Goal: Transaction & Acquisition: Book appointment/travel/reservation

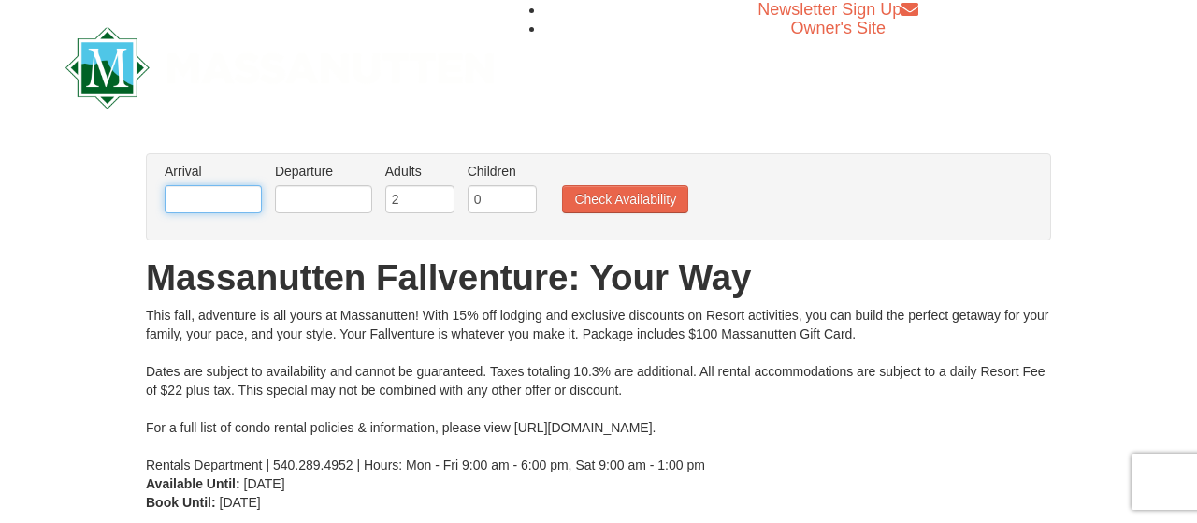
click at [231, 195] on input "text" at bounding box center [213, 199] width 97 height 28
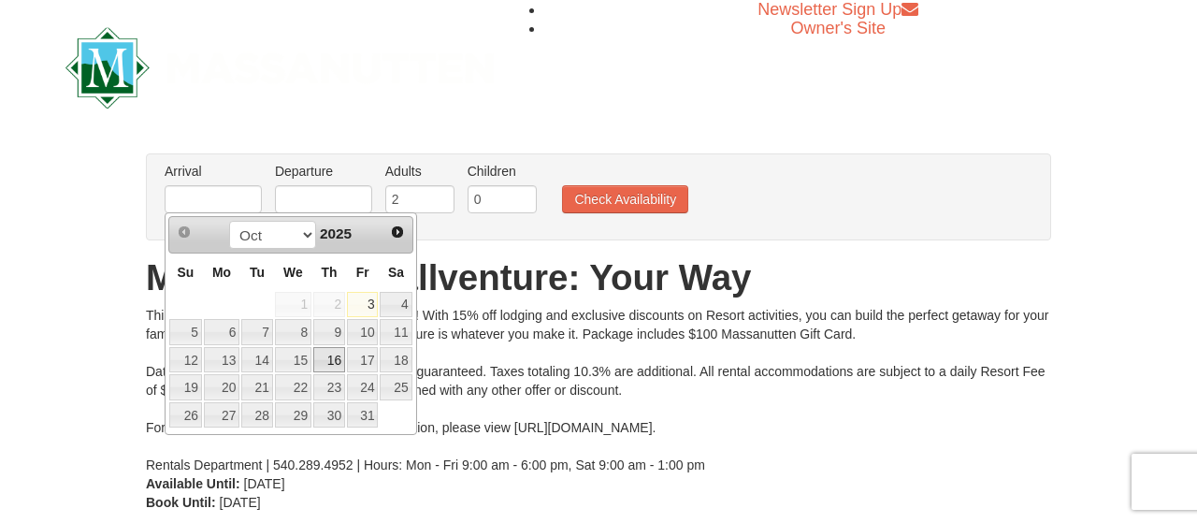
click at [332, 354] on link "16" at bounding box center [329, 360] width 32 height 26
type input "[DATE]"
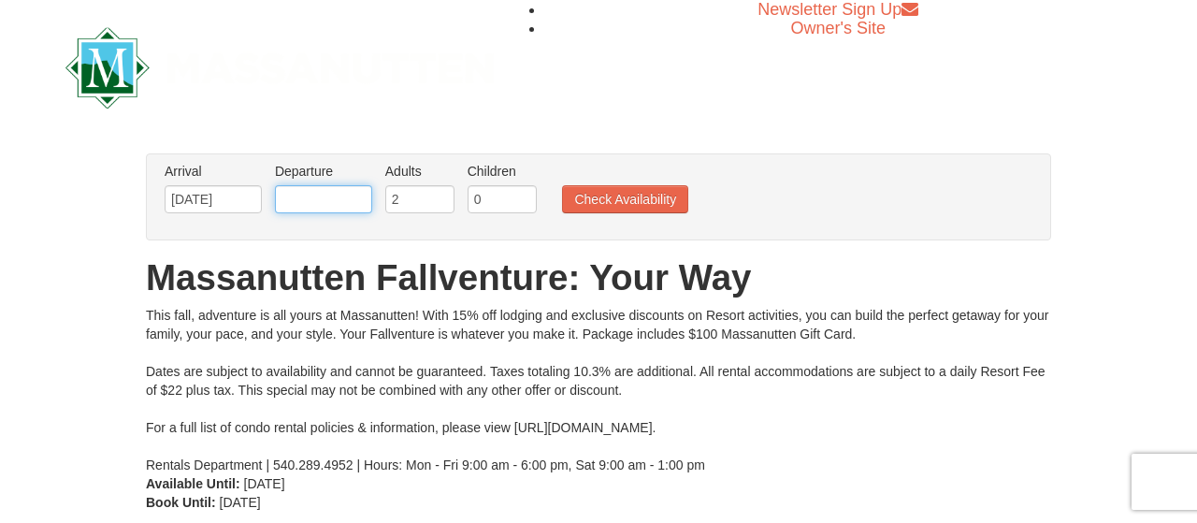
click at [349, 198] on input "text" at bounding box center [323, 199] width 97 height 28
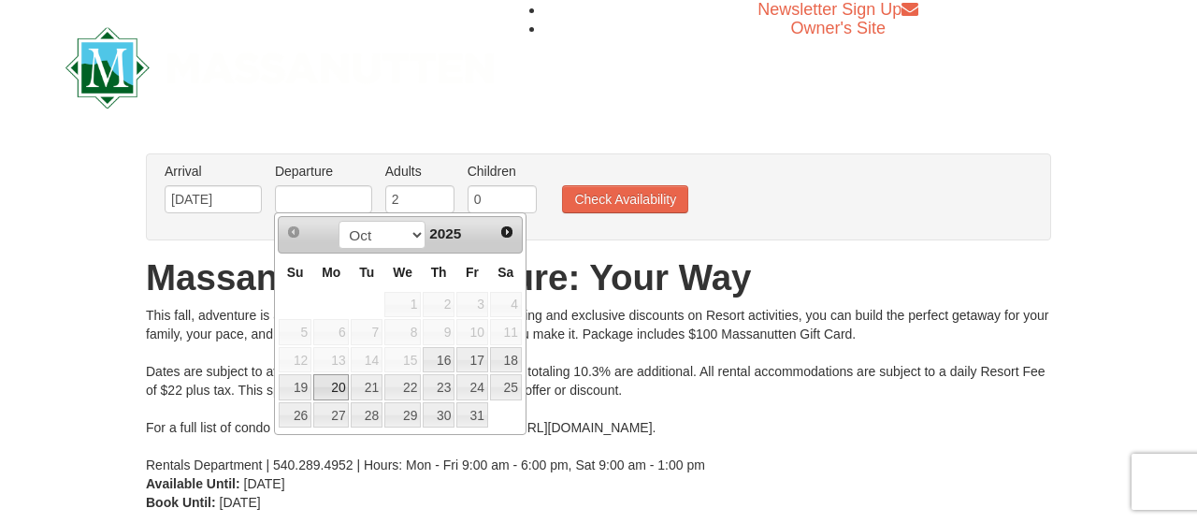
click at [339, 387] on link "20" at bounding box center [331, 387] width 36 height 26
type input "[DATE]"
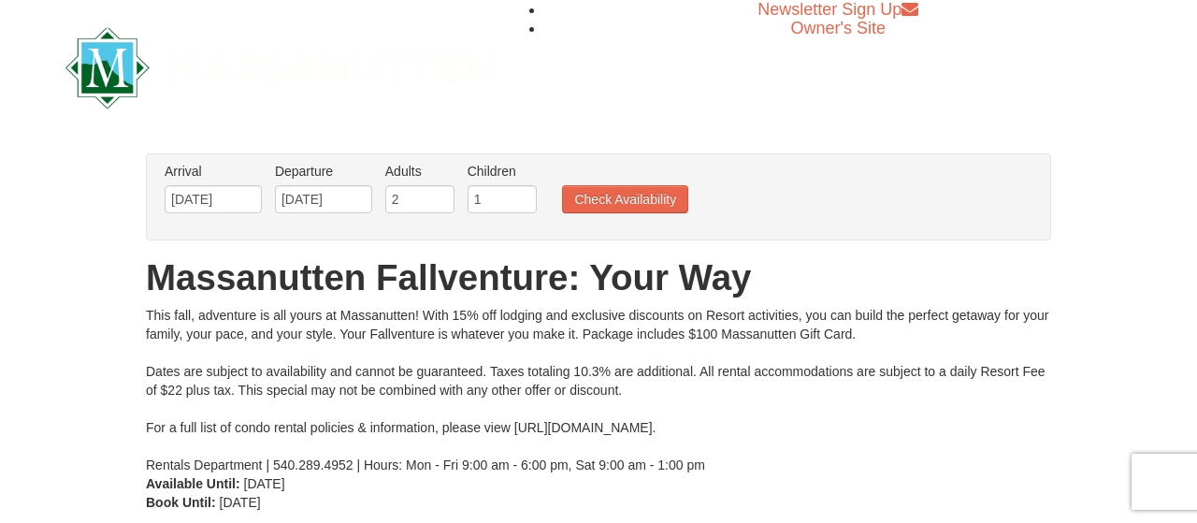
click at [515, 195] on input "1" at bounding box center [502, 199] width 69 height 28
click at [515, 195] on input "2" at bounding box center [502, 199] width 69 height 28
type input "3"
click at [516, 194] on input "3" at bounding box center [502, 199] width 69 height 28
click at [603, 195] on button "Check Availability" at bounding box center [625, 199] width 126 height 28
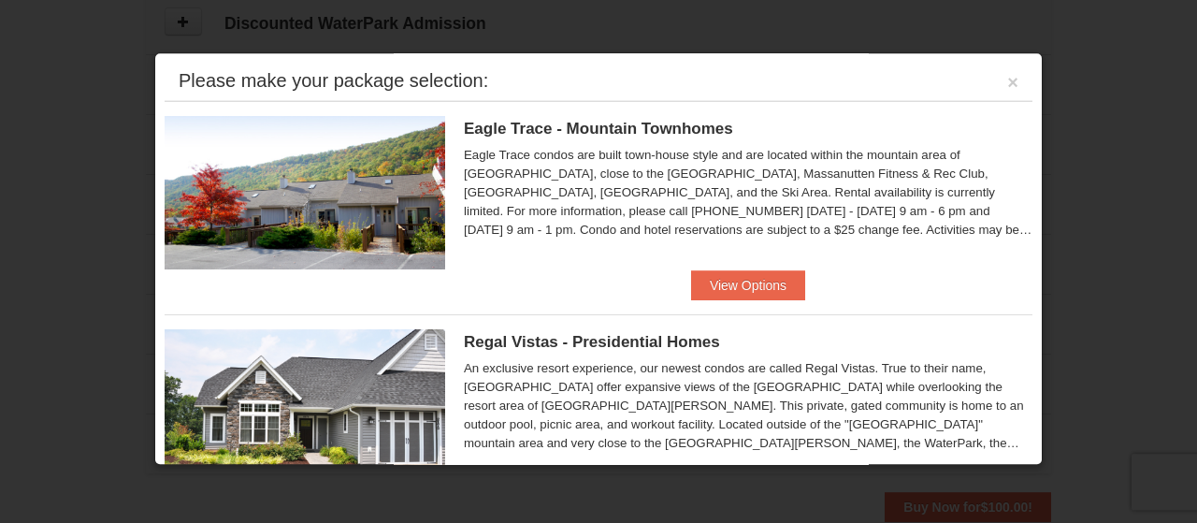
scroll to position [862, 0]
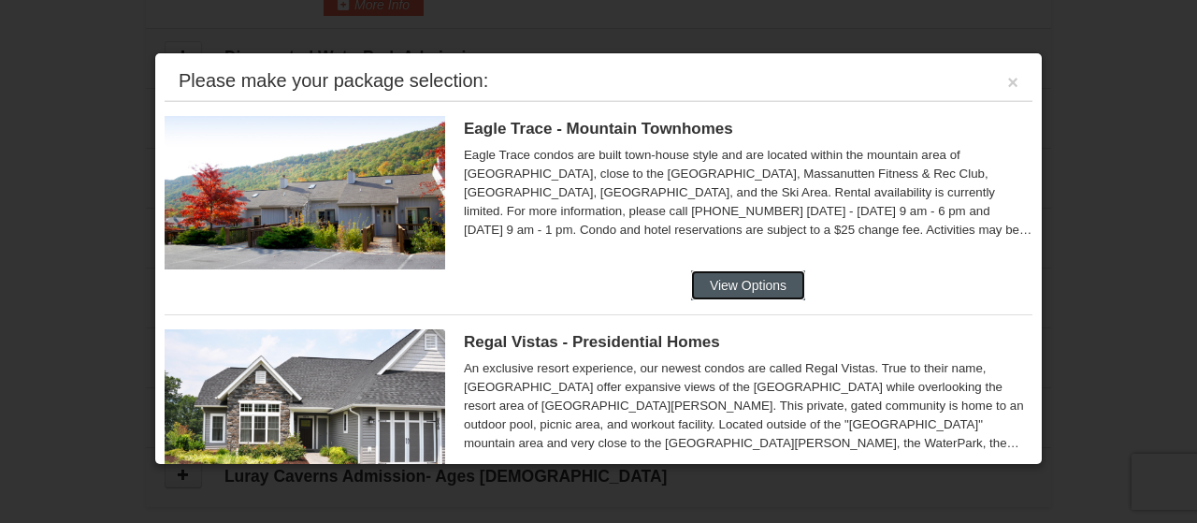
click at [744, 271] on button "View Options" at bounding box center [748, 285] width 114 height 30
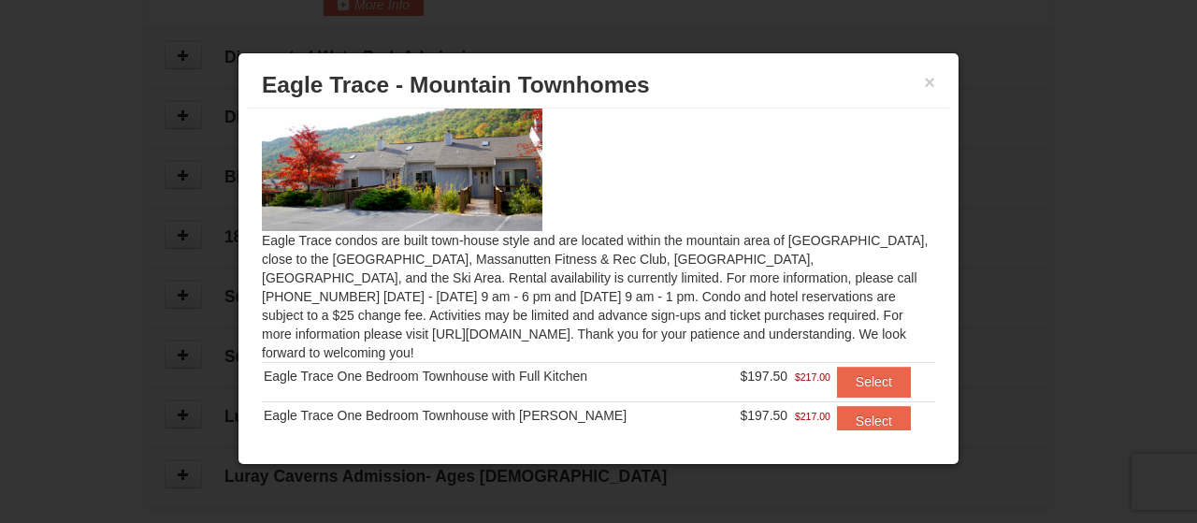
scroll to position [67, 0]
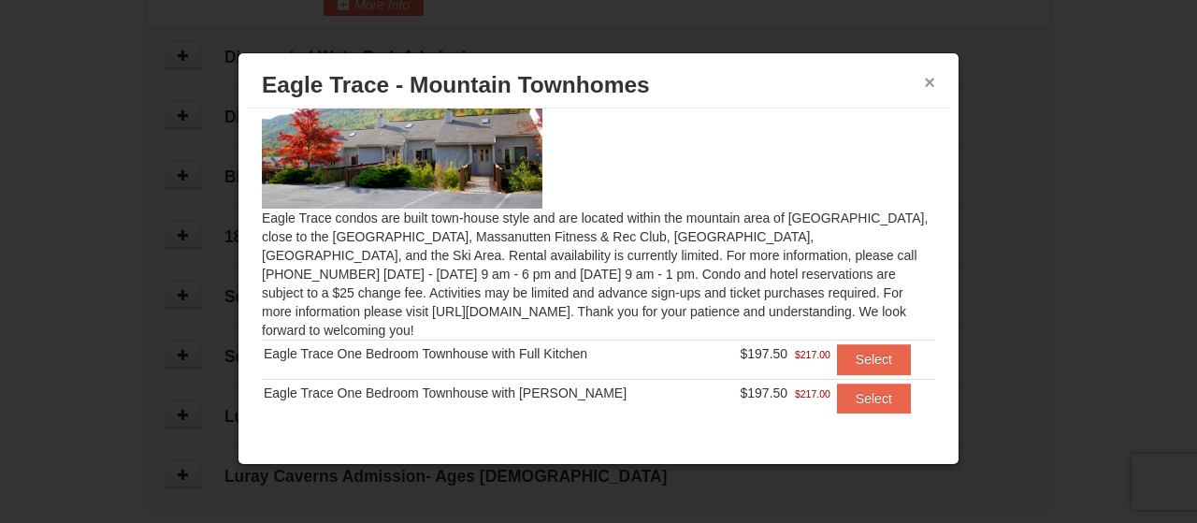
click at [930, 79] on button "×" at bounding box center [929, 82] width 11 height 19
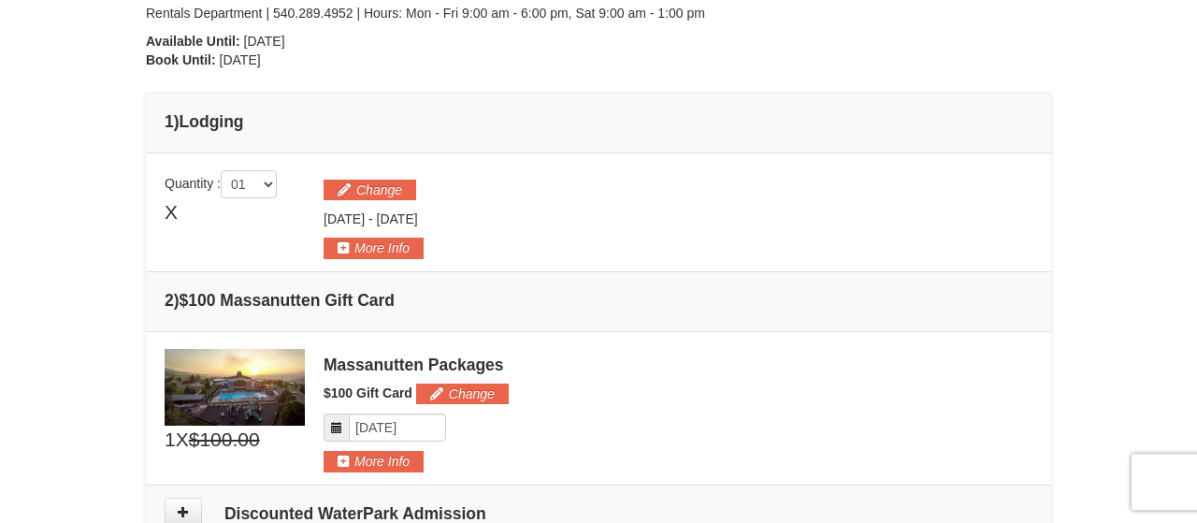
scroll to position [376, 0]
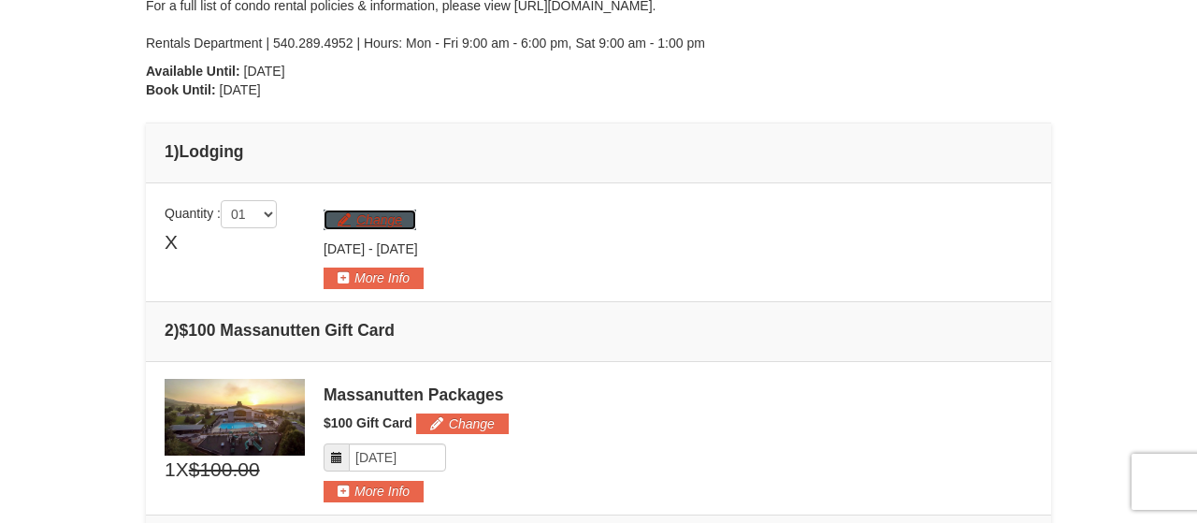
click at [375, 217] on button "Change" at bounding box center [370, 219] width 93 height 21
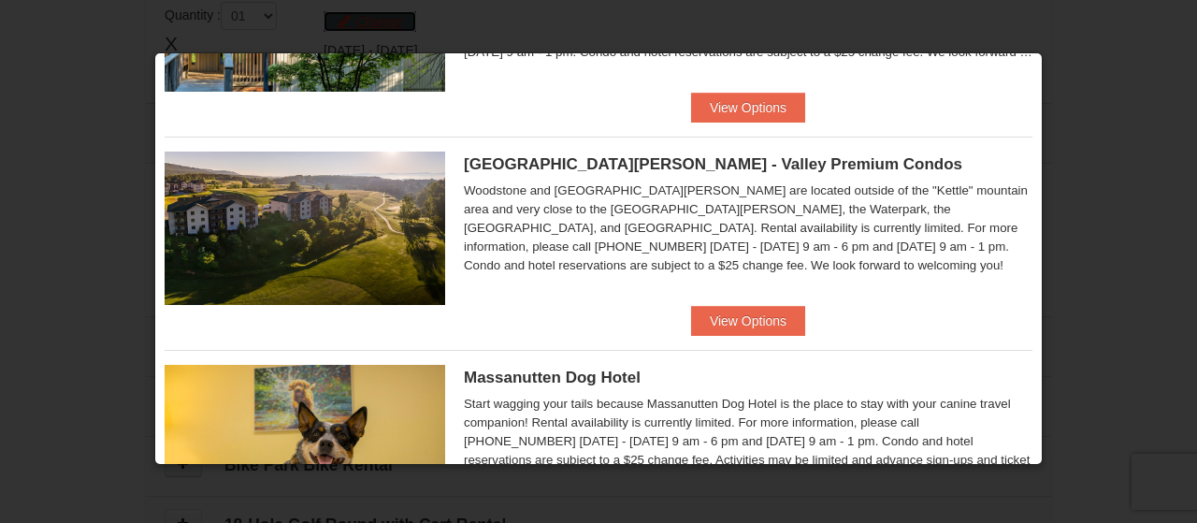
scroll to position [1118, 0]
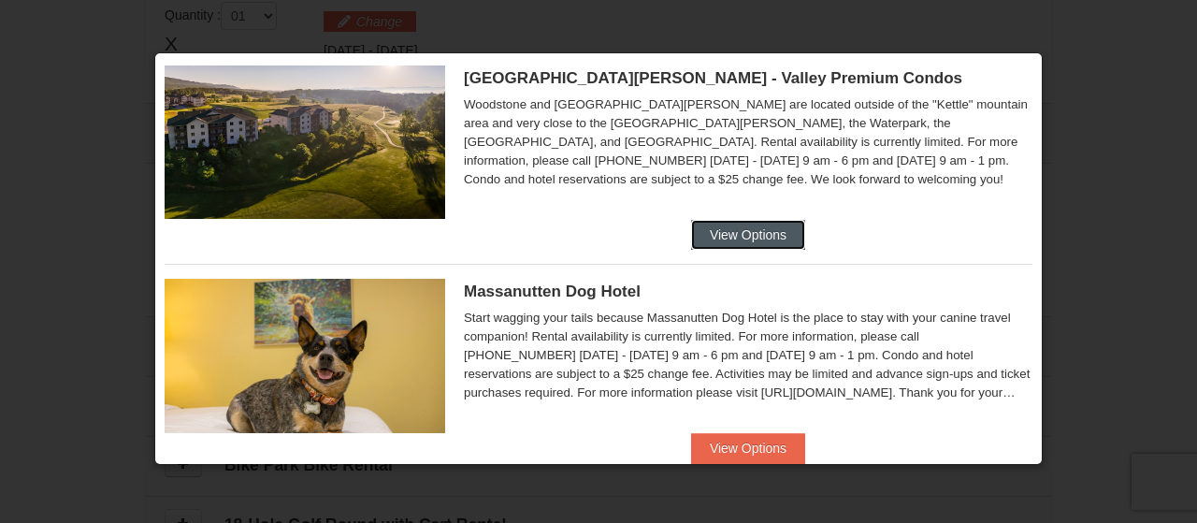
click at [719, 228] on button "View Options" at bounding box center [748, 235] width 114 height 30
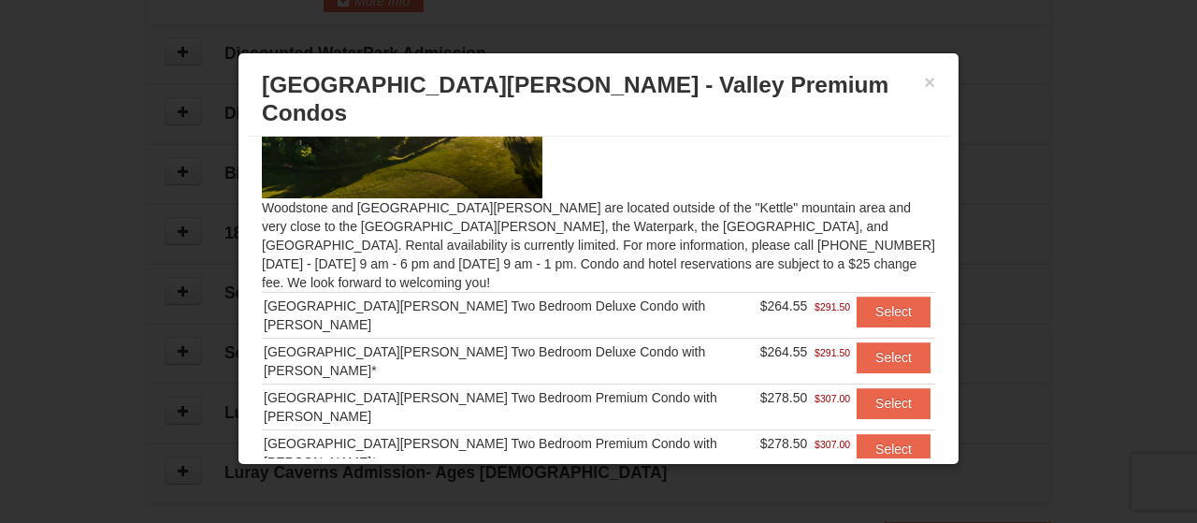
scroll to position [107, 0]
click at [899, 341] on button "Select" at bounding box center [893, 356] width 74 height 30
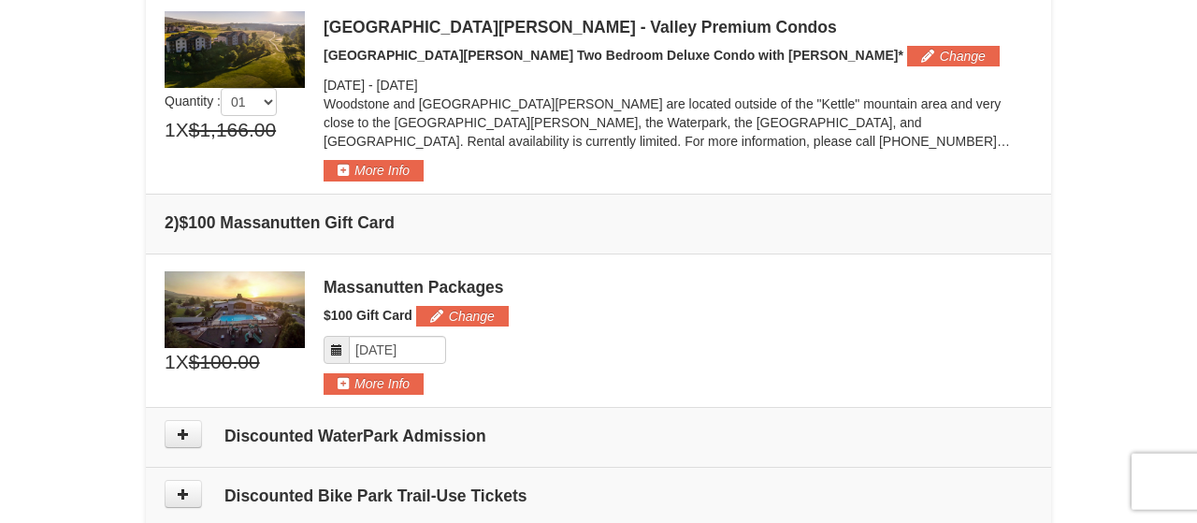
scroll to position [753, 0]
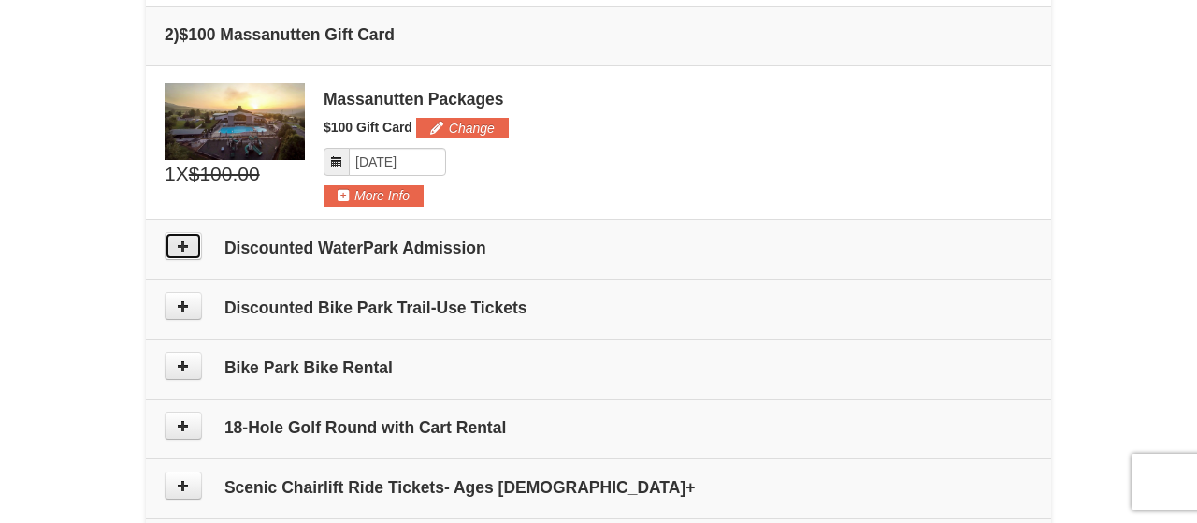
click at [187, 238] on button at bounding box center [183, 246] width 37 height 28
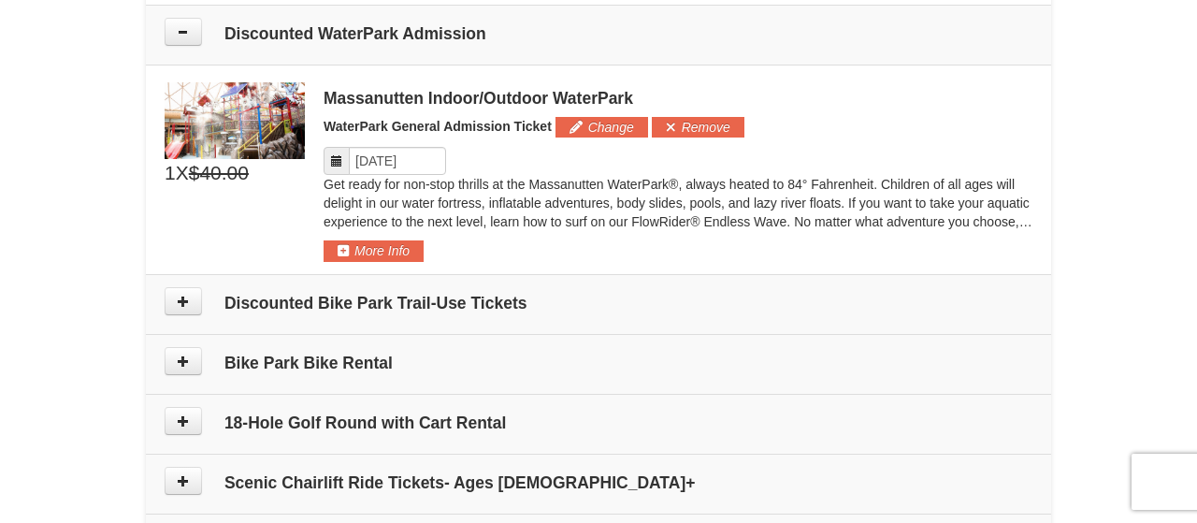
scroll to position [969, 0]
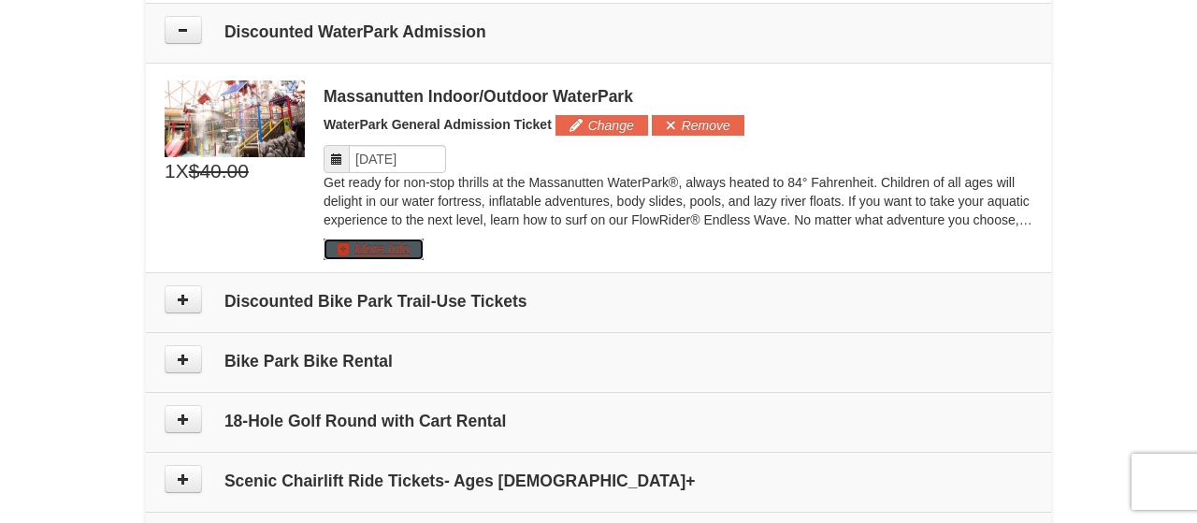
click at [366, 246] on button "More Info" at bounding box center [374, 248] width 100 height 21
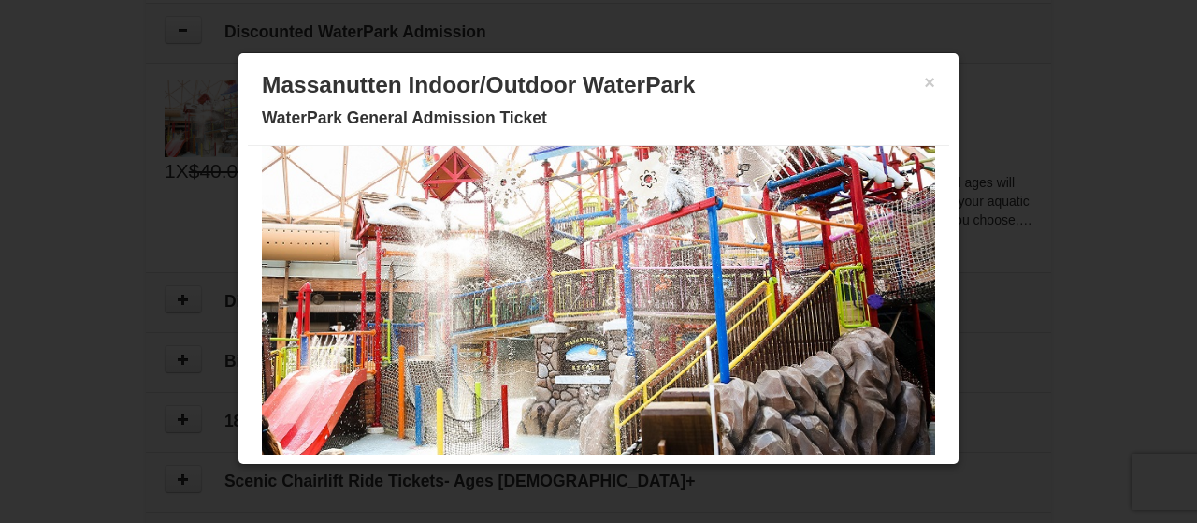
scroll to position [0, 0]
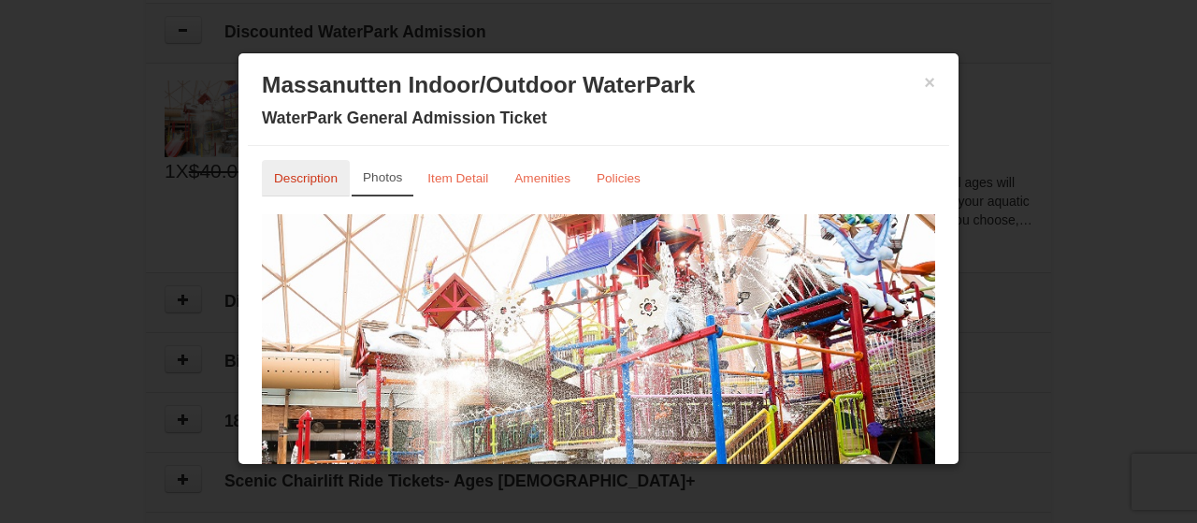
click at [324, 181] on small "Description" at bounding box center [306, 178] width 64 height 14
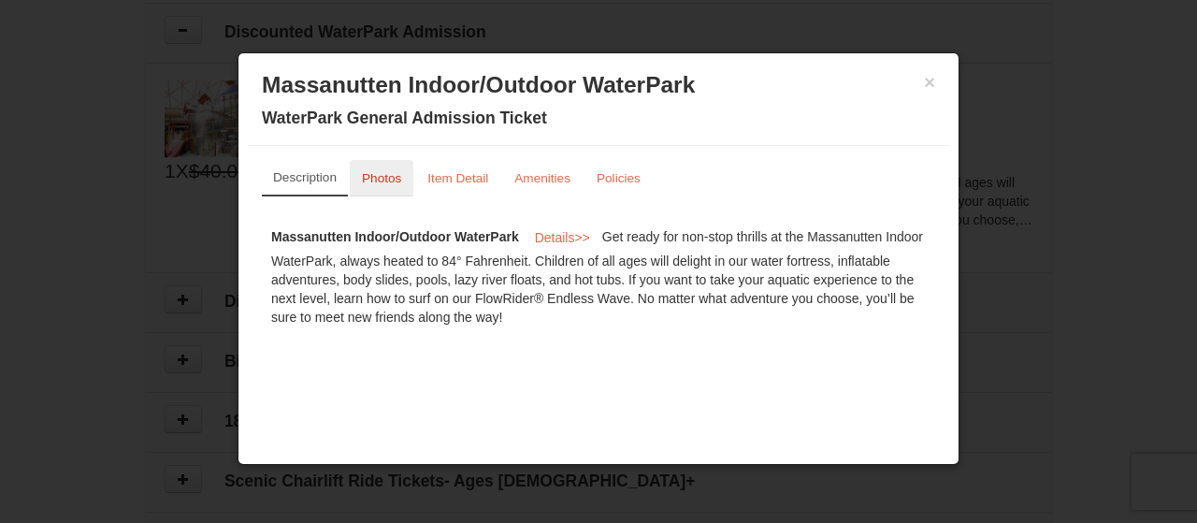
click at [377, 188] on link "Photos" at bounding box center [382, 178] width 64 height 36
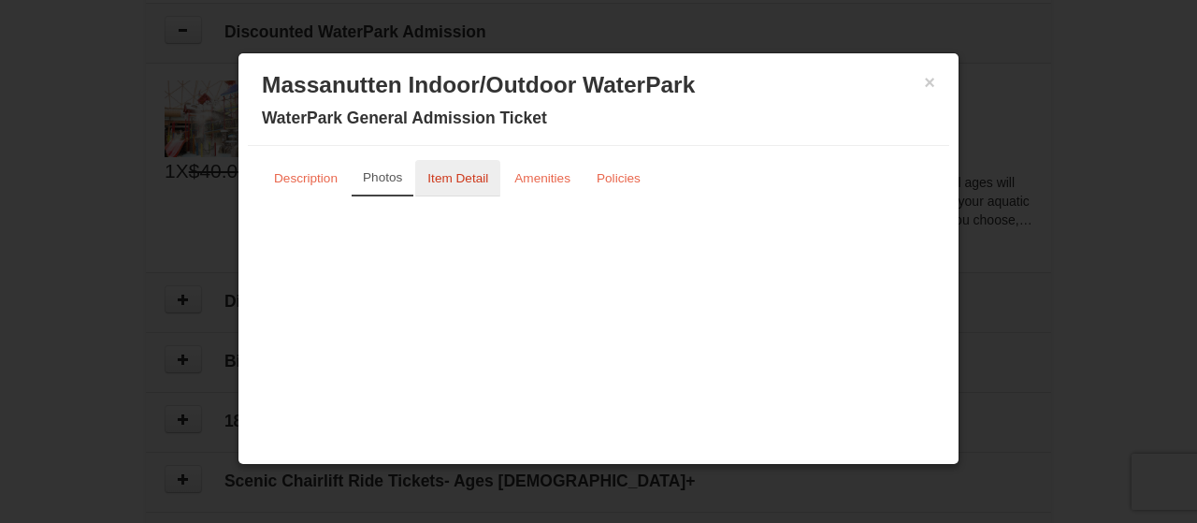
click at [439, 180] on small "Item Detail" at bounding box center [457, 178] width 61 height 14
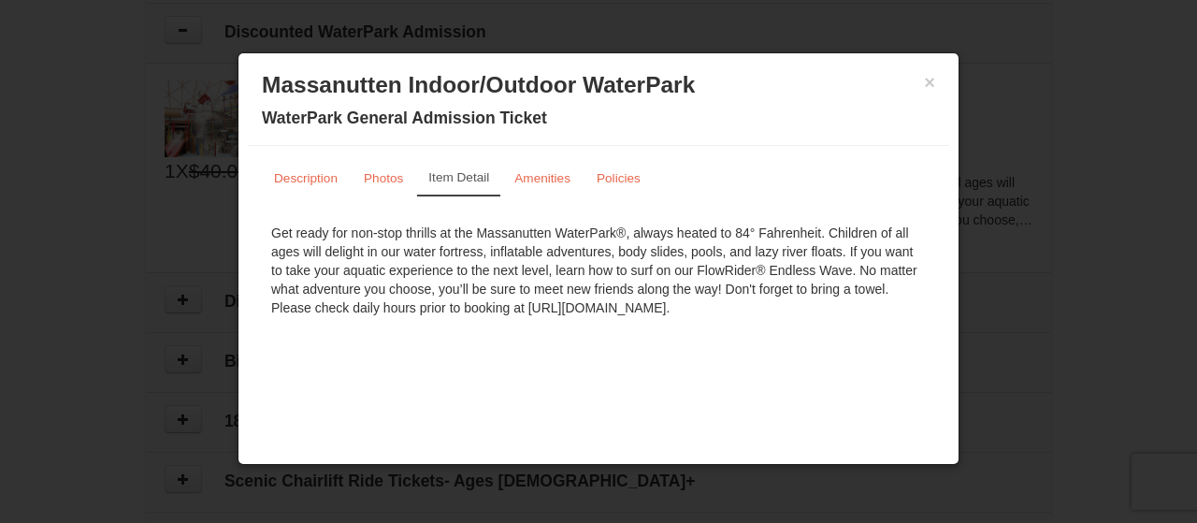
click at [936, 79] on div "× Massanutten Indoor/Outdoor WaterPark WaterPark General Admission Ticket" at bounding box center [598, 104] width 701 height 83
click at [927, 81] on button "×" at bounding box center [929, 82] width 11 height 19
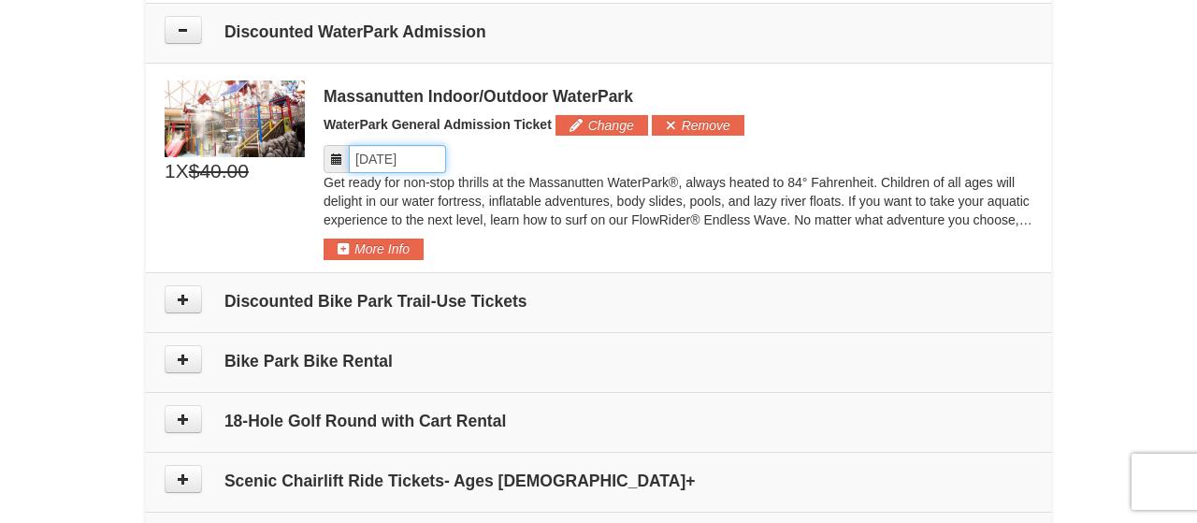
click at [402, 161] on input "Please format dates MM/DD/YYYY" at bounding box center [397, 159] width 97 height 28
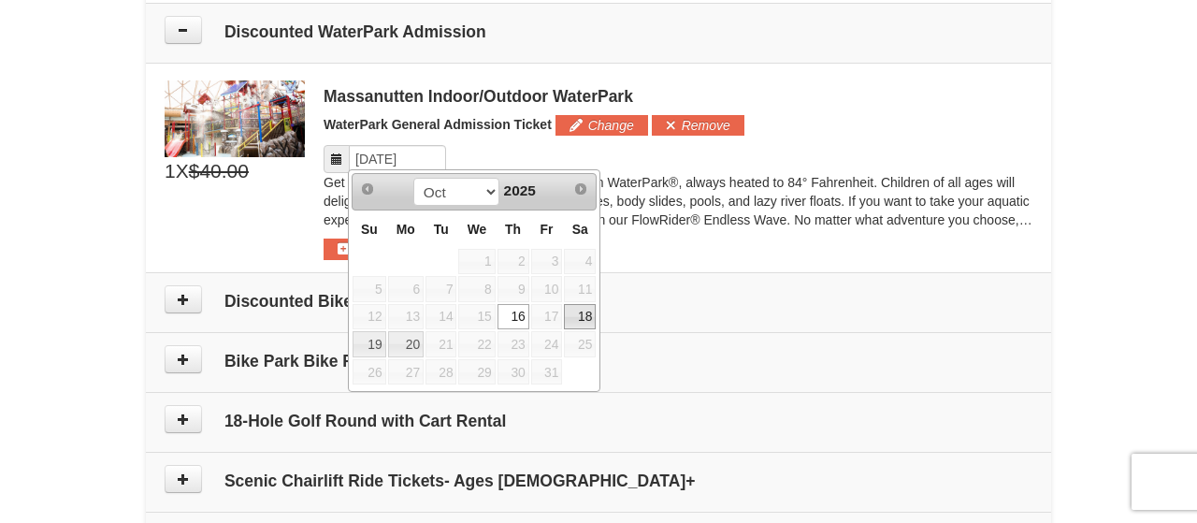
click at [583, 319] on link "18" at bounding box center [580, 317] width 32 height 26
type input "[DATE]"
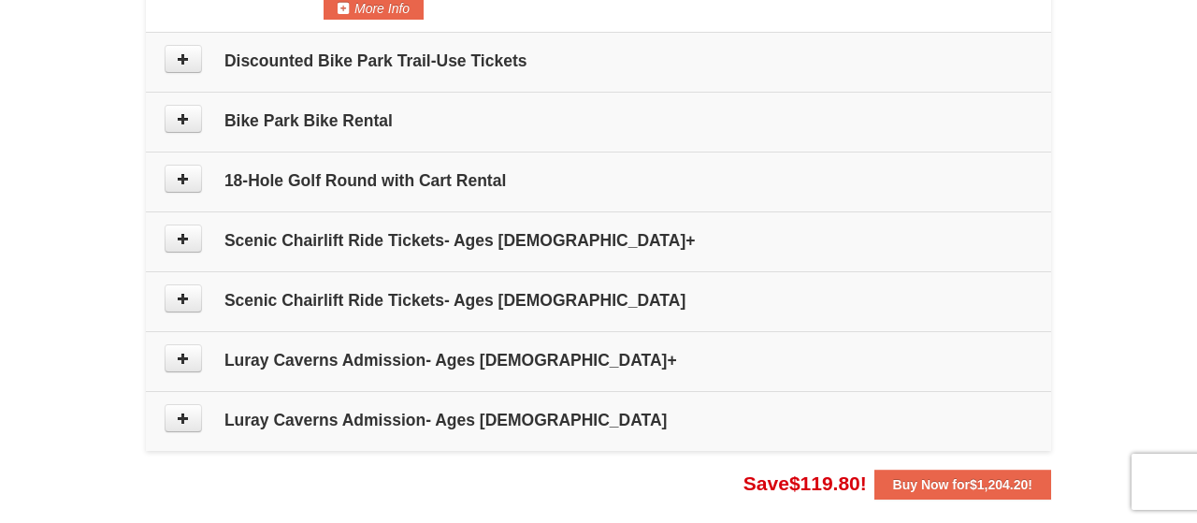
scroll to position [1260, 0]
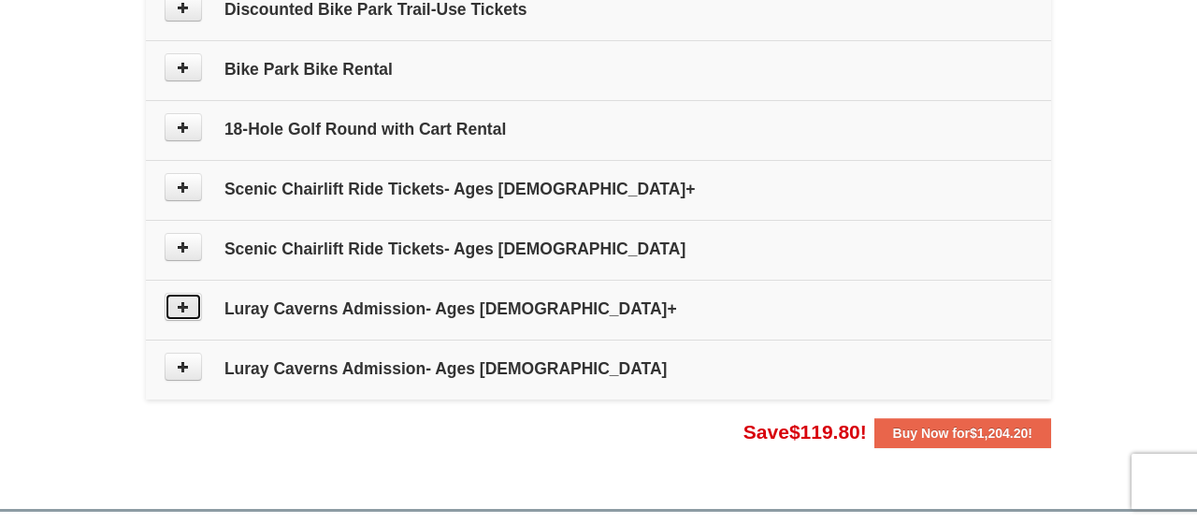
click at [186, 308] on button at bounding box center [183, 307] width 37 height 28
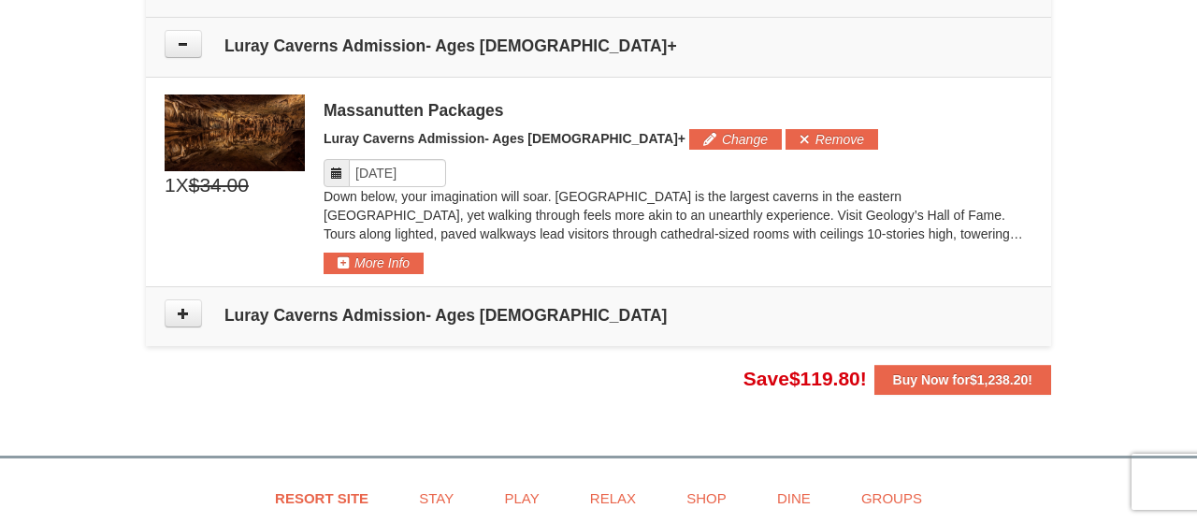
scroll to position [1534, 0]
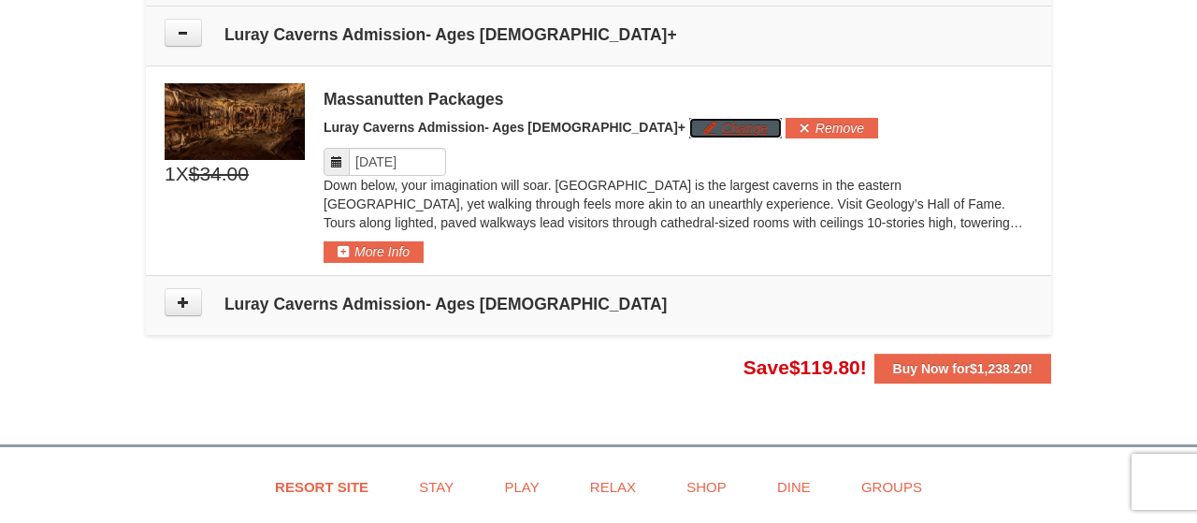
click at [689, 124] on button "Change" at bounding box center [735, 128] width 93 height 21
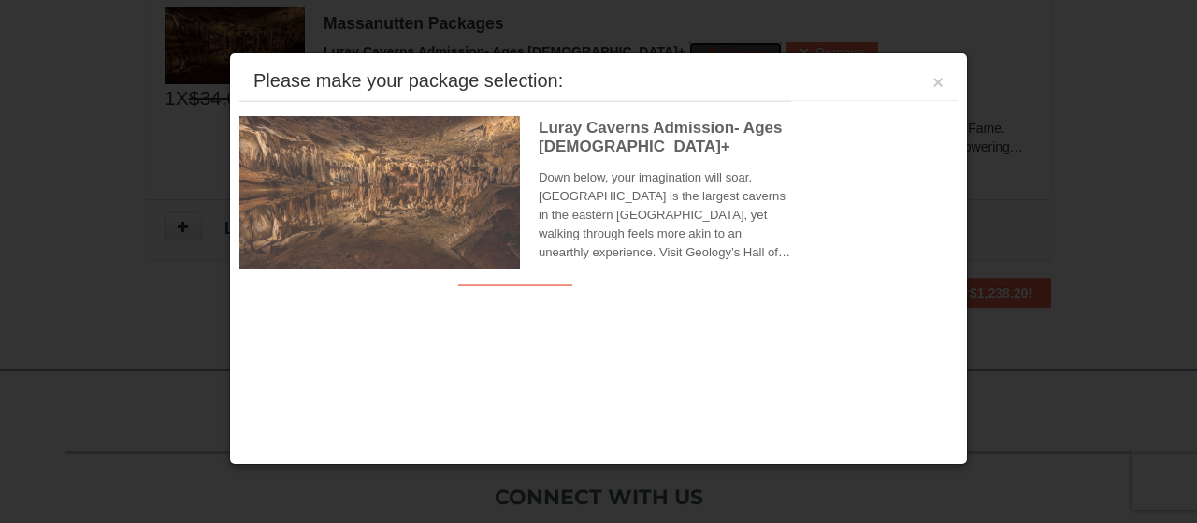
scroll to position [1611, 0]
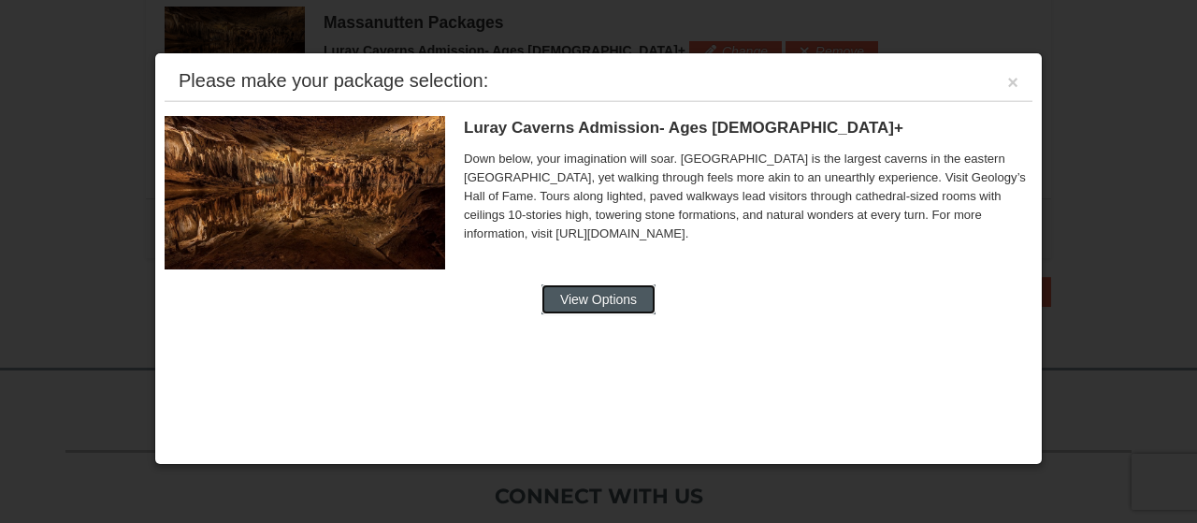
click at [624, 307] on button "View Options" at bounding box center [598, 299] width 114 height 30
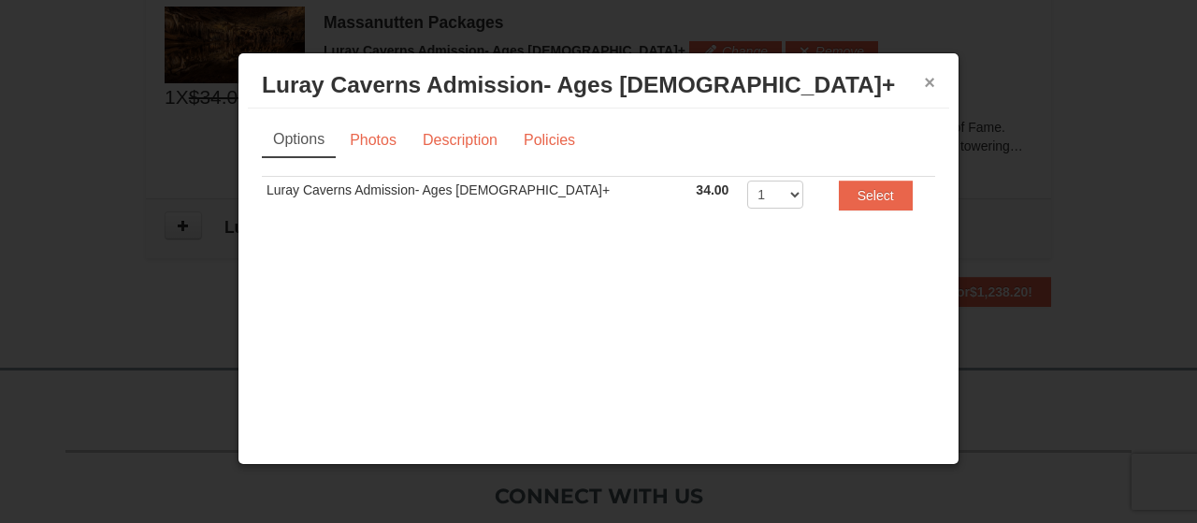
click at [928, 83] on button "×" at bounding box center [929, 82] width 11 height 19
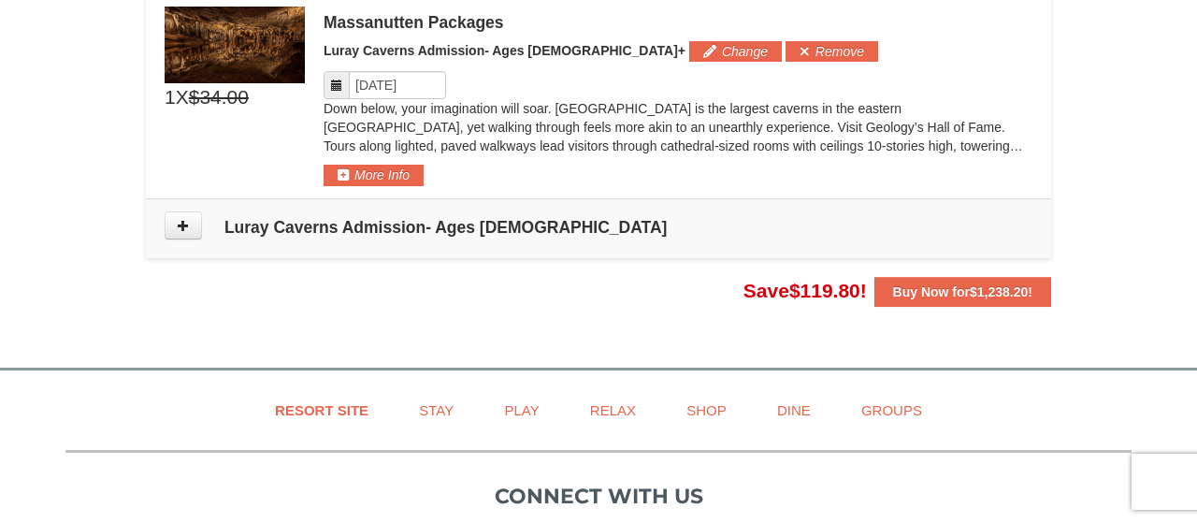
scroll to position [1514, 0]
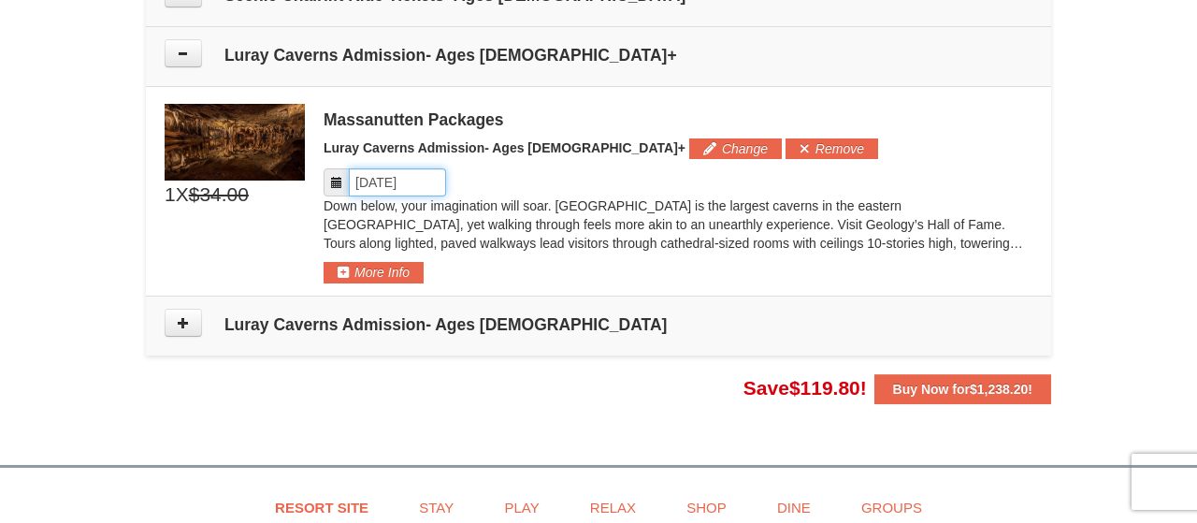
click at [411, 180] on input "Please format dates MM/DD/YYYY" at bounding box center [397, 182] width 97 height 28
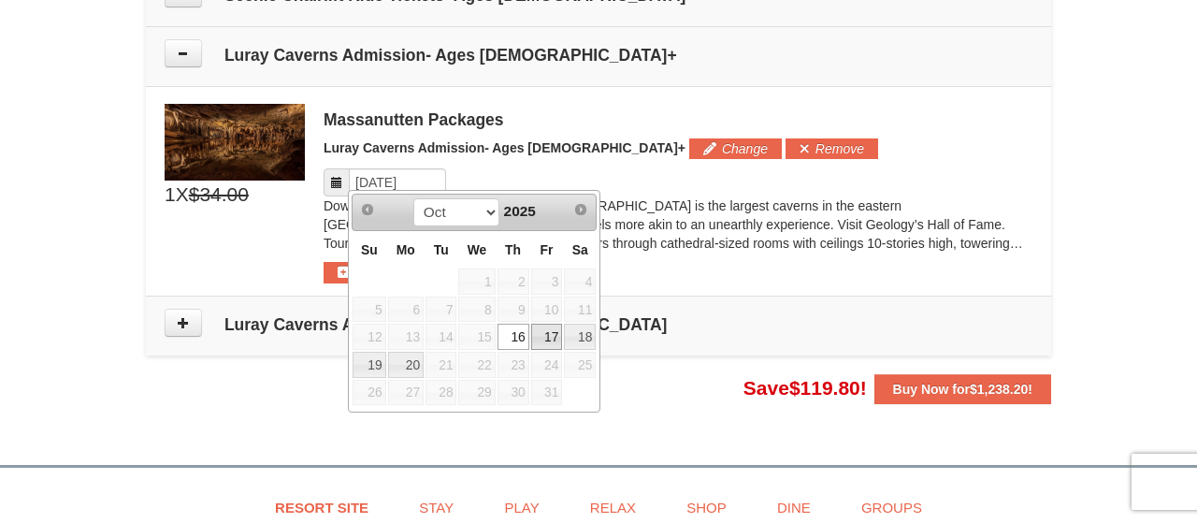
click at [545, 336] on link "17" at bounding box center [547, 337] width 32 height 26
type input "[DATE]"
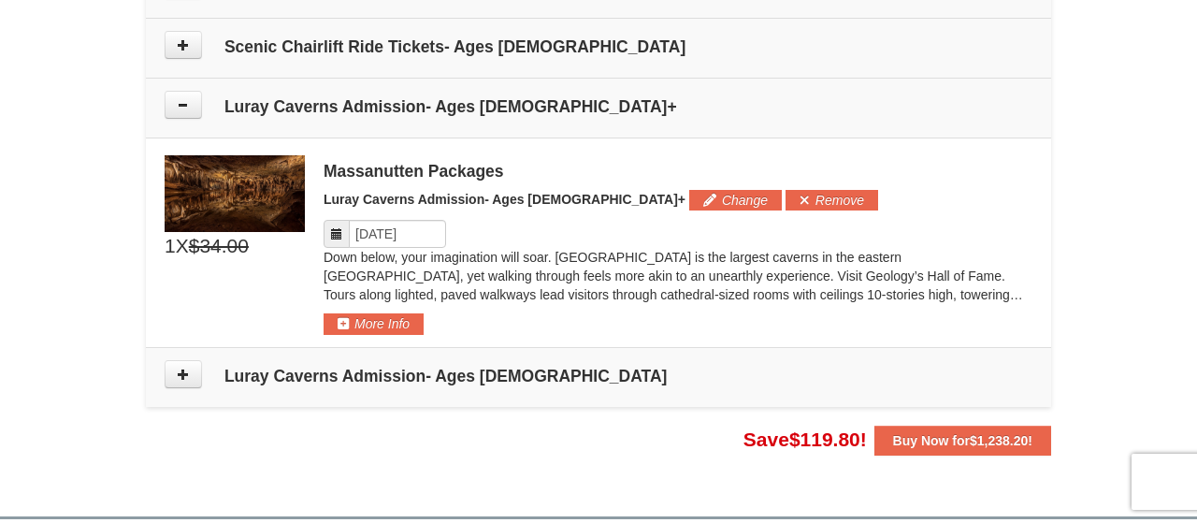
scroll to position [1417, 0]
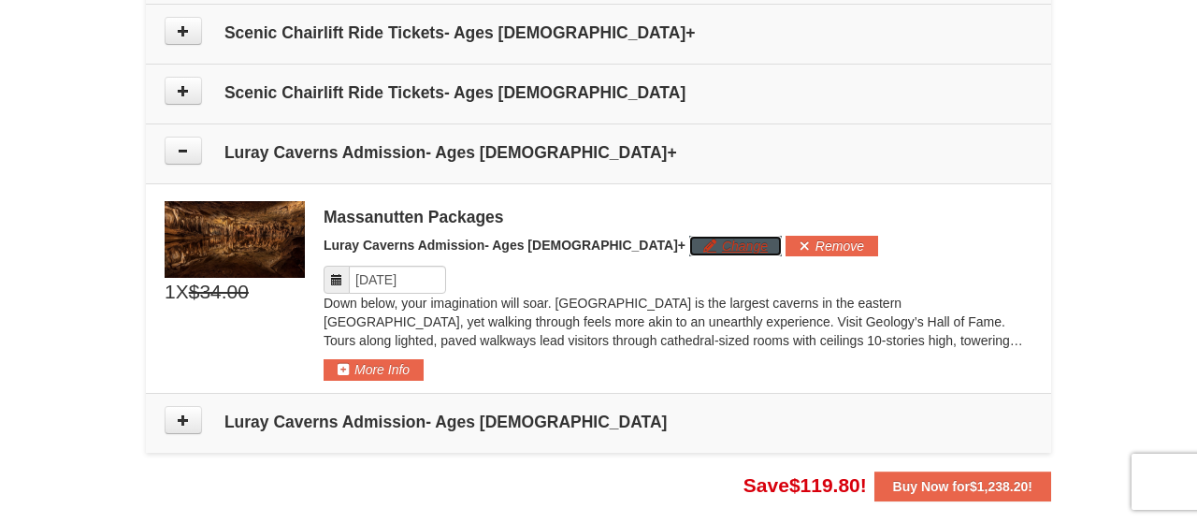
click at [689, 237] on button "Change" at bounding box center [735, 246] width 93 height 21
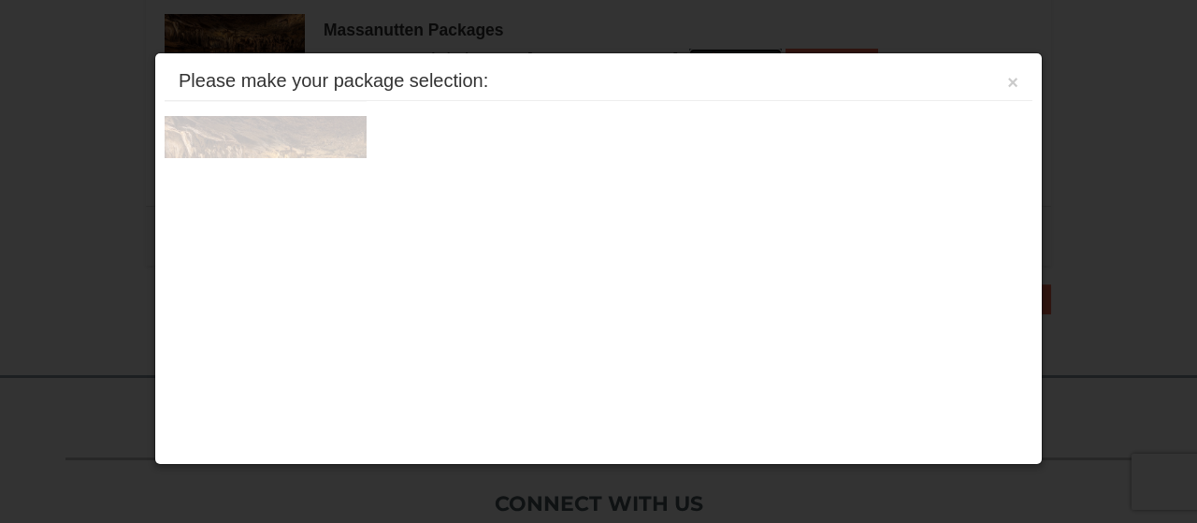
scroll to position [1611, 0]
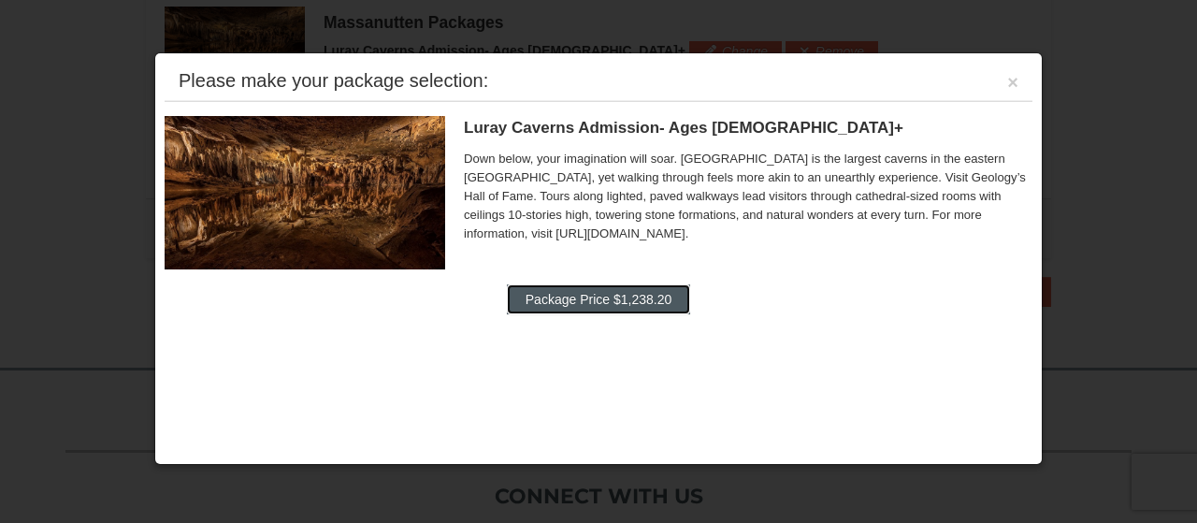
click at [601, 302] on button "Package Price $1,238.20" at bounding box center [598, 299] width 183 height 30
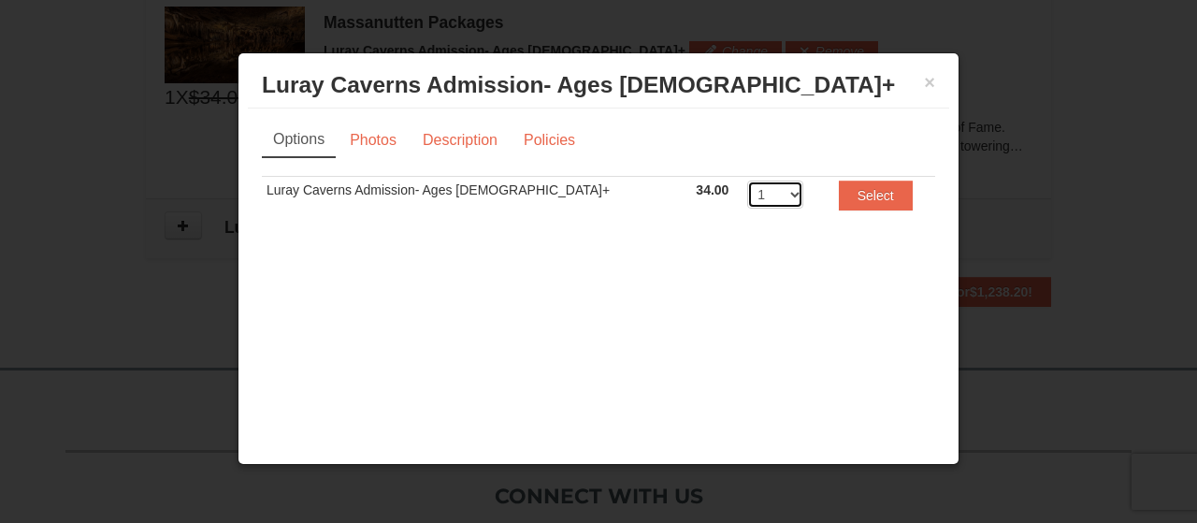
click at [747, 180] on select "1 2 3 4 5 6 7 8 9 10 11 12 13 14 15 16 17 18 19 20" at bounding box center [775, 194] width 56 height 28
select select "5"
click option "5" at bounding box center [0, 0] width 0 height 0
click at [847, 188] on button "Select" at bounding box center [876, 195] width 74 height 30
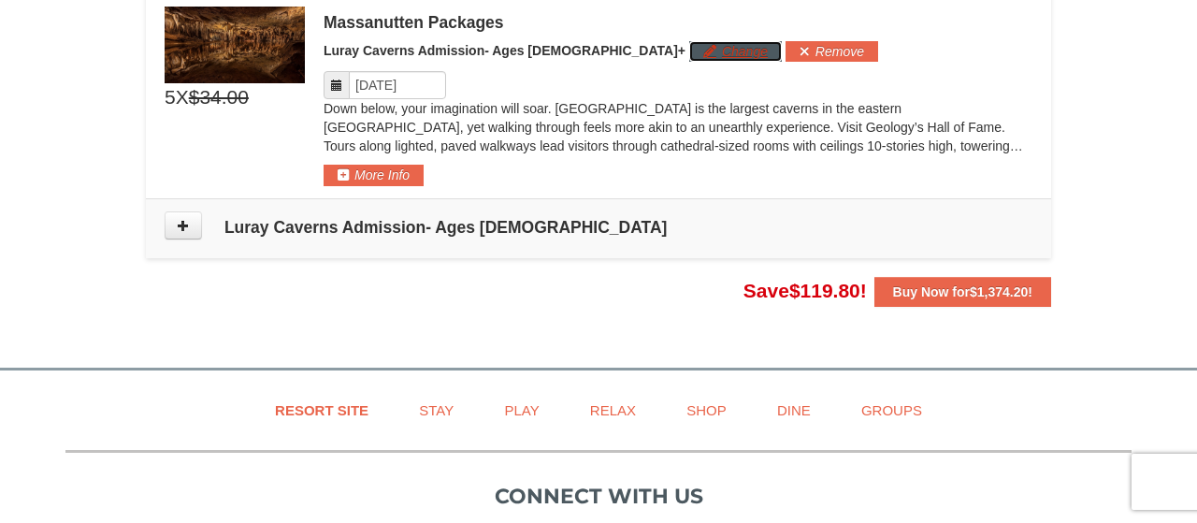
click at [689, 43] on button "Change" at bounding box center [735, 51] width 93 height 21
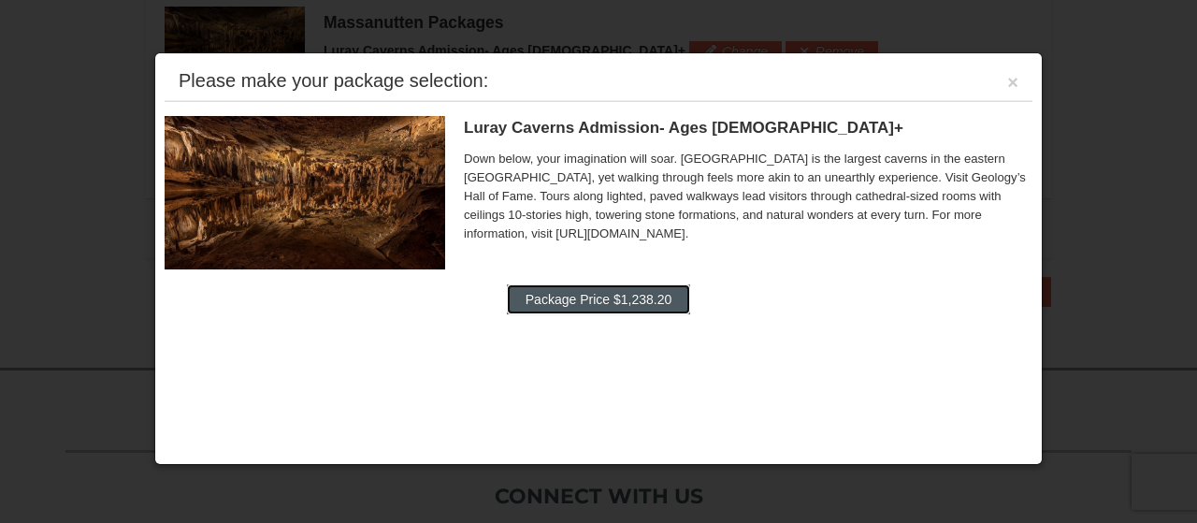
click at [650, 296] on button "Package Price $1,238.20" at bounding box center [598, 299] width 183 height 30
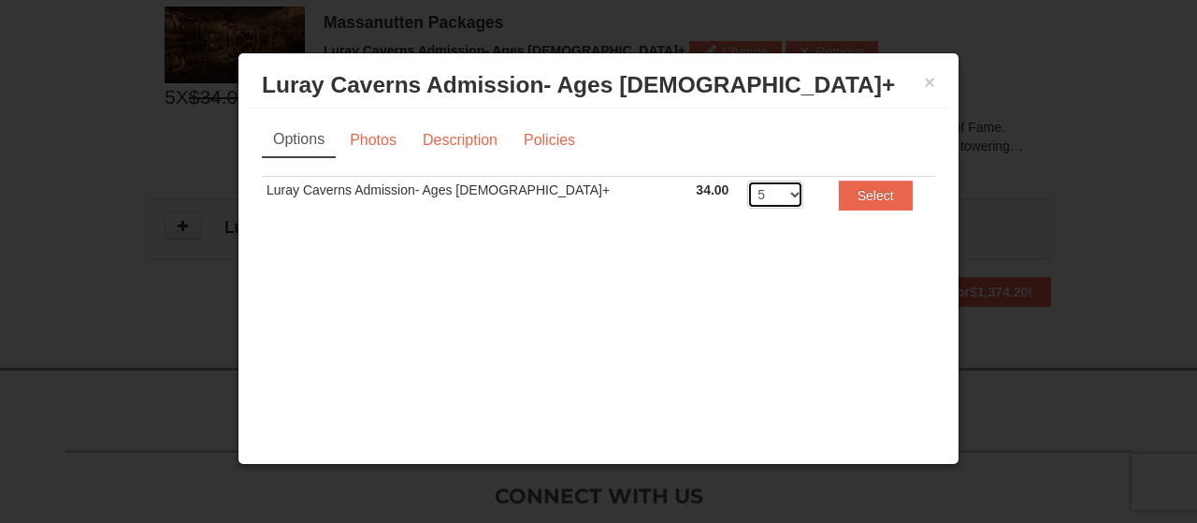
click at [747, 180] on select "1 2 3 4 5 6 7 8 9 10 11 12 13 14 15 16 17 18 19 20" at bounding box center [775, 194] width 56 height 28
select select "4"
click option "4" at bounding box center [0, 0] width 0 height 0
click at [840, 195] on button "Select" at bounding box center [876, 195] width 74 height 30
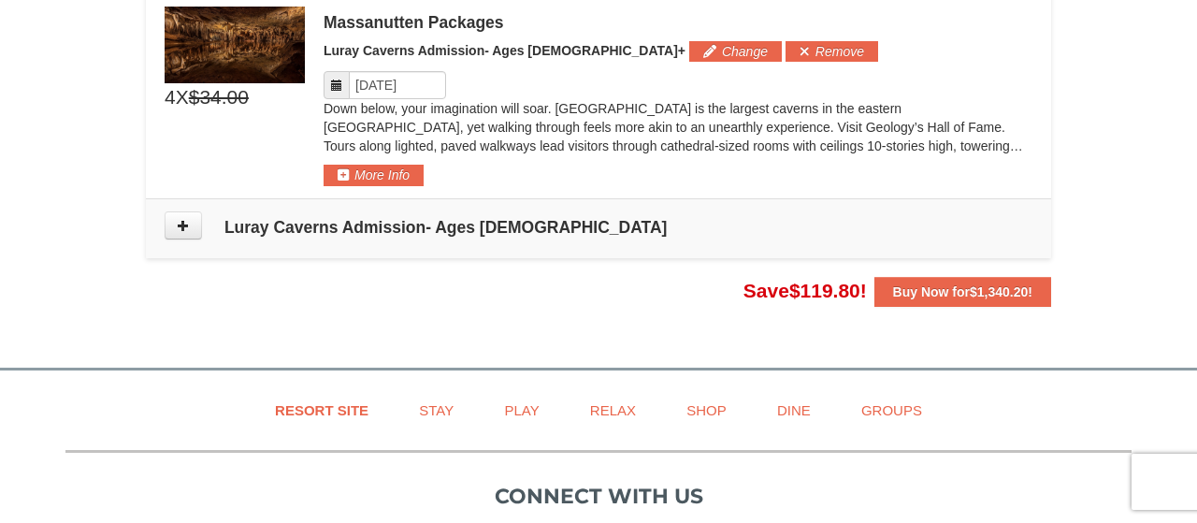
click at [291, 218] on h4 "Luray Caverns Admission- Ages [DEMOGRAPHIC_DATA]" at bounding box center [599, 227] width 868 height 19
click at [180, 223] on icon at bounding box center [183, 225] width 13 height 13
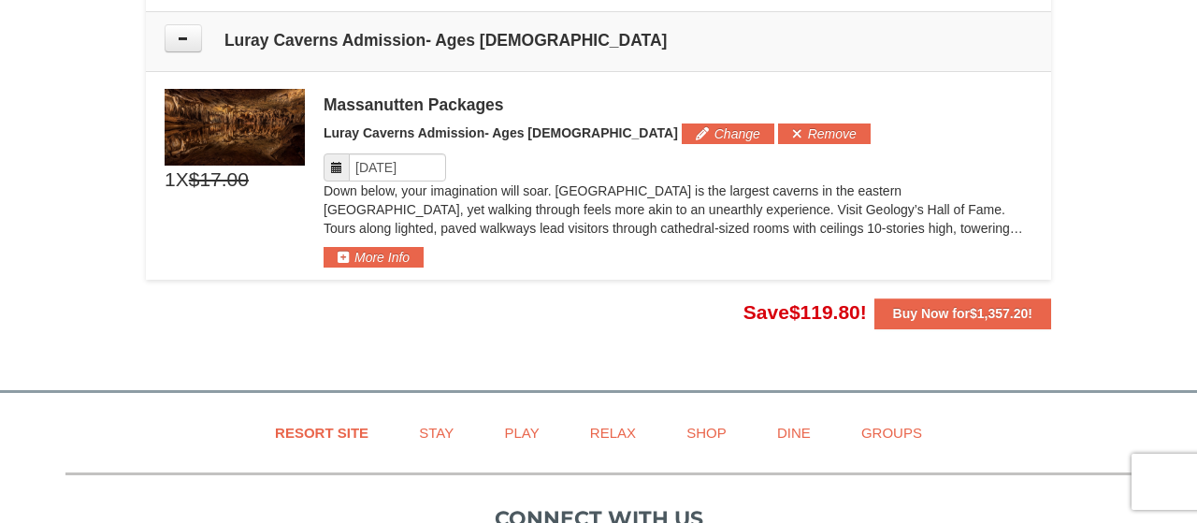
scroll to position [1802, 0]
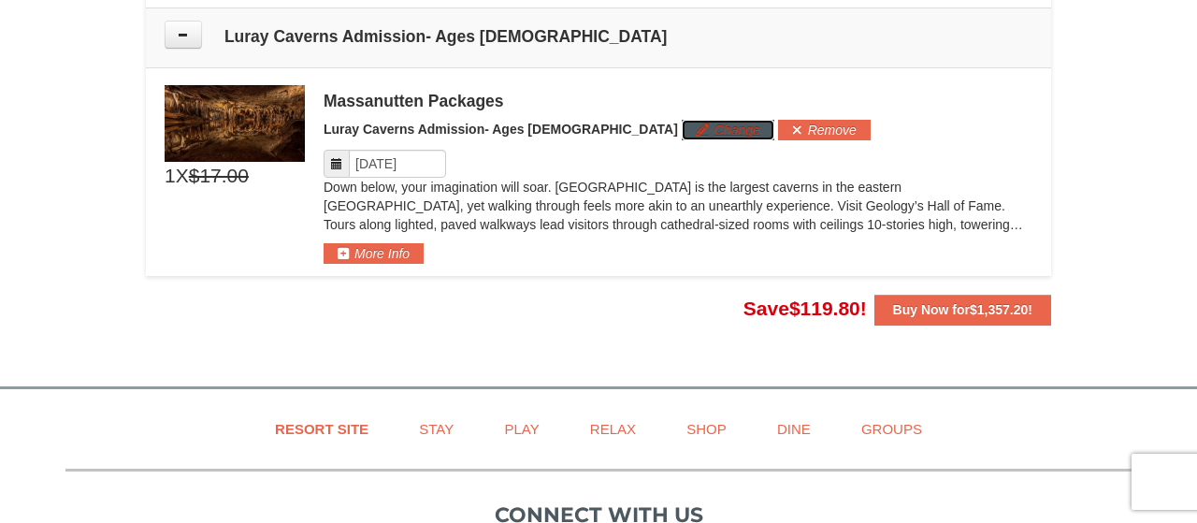
click at [682, 128] on button "Change" at bounding box center [728, 130] width 93 height 21
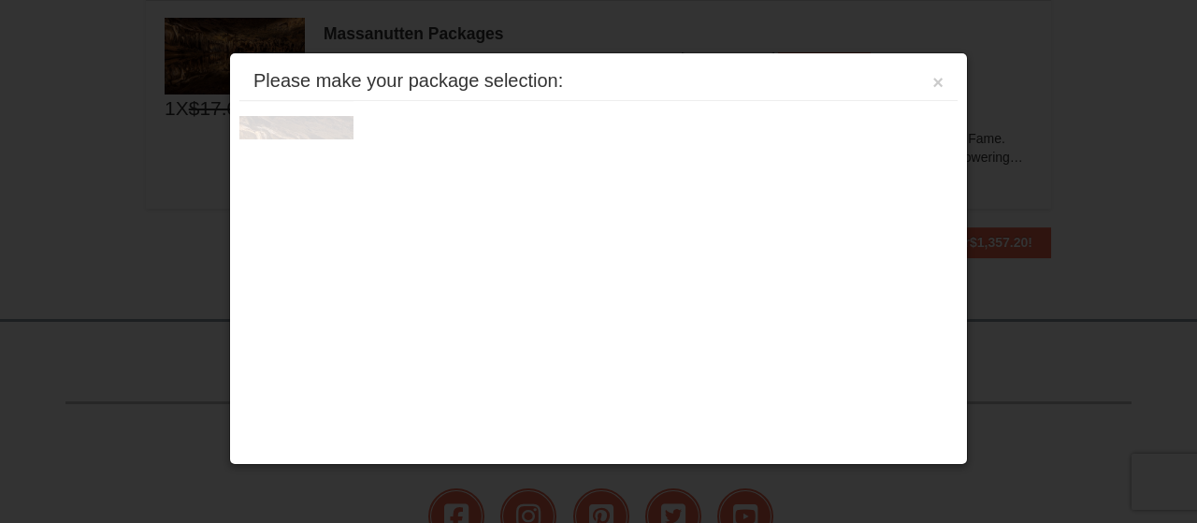
scroll to position [1878, 0]
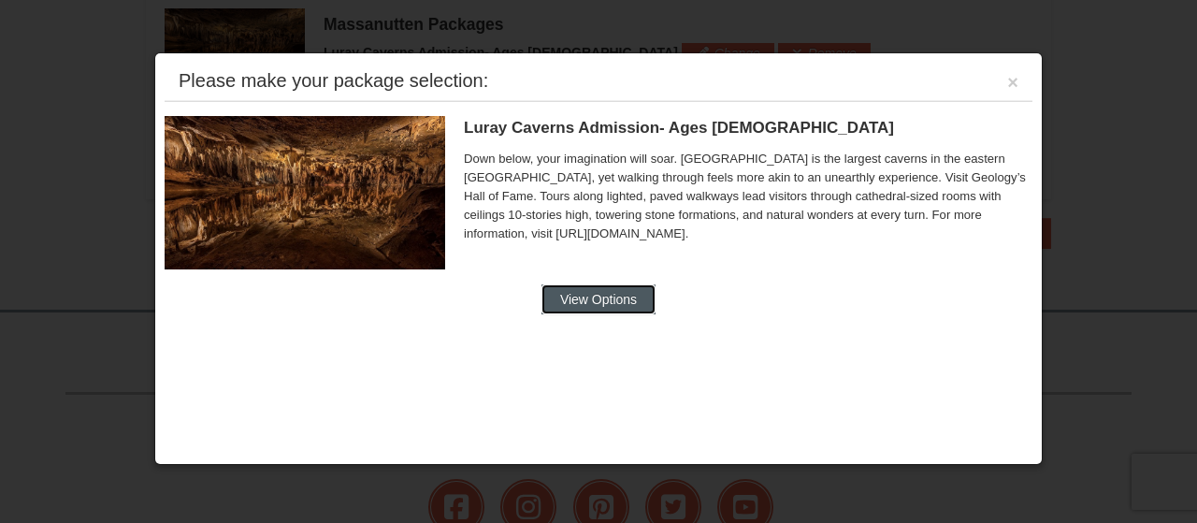
click at [618, 292] on button "View Options" at bounding box center [598, 299] width 114 height 30
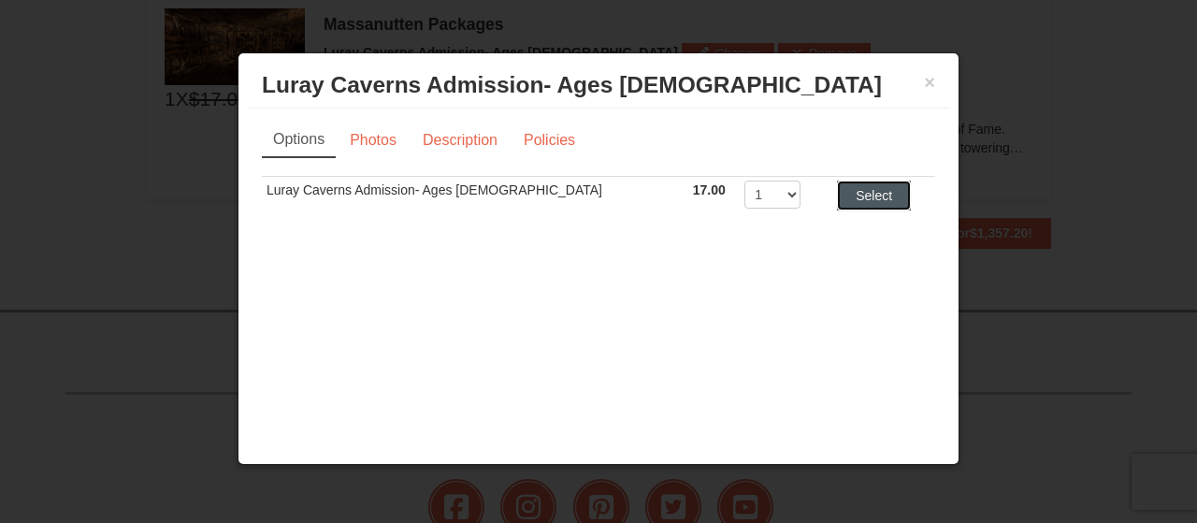
click at [855, 203] on button "Select" at bounding box center [874, 195] width 74 height 30
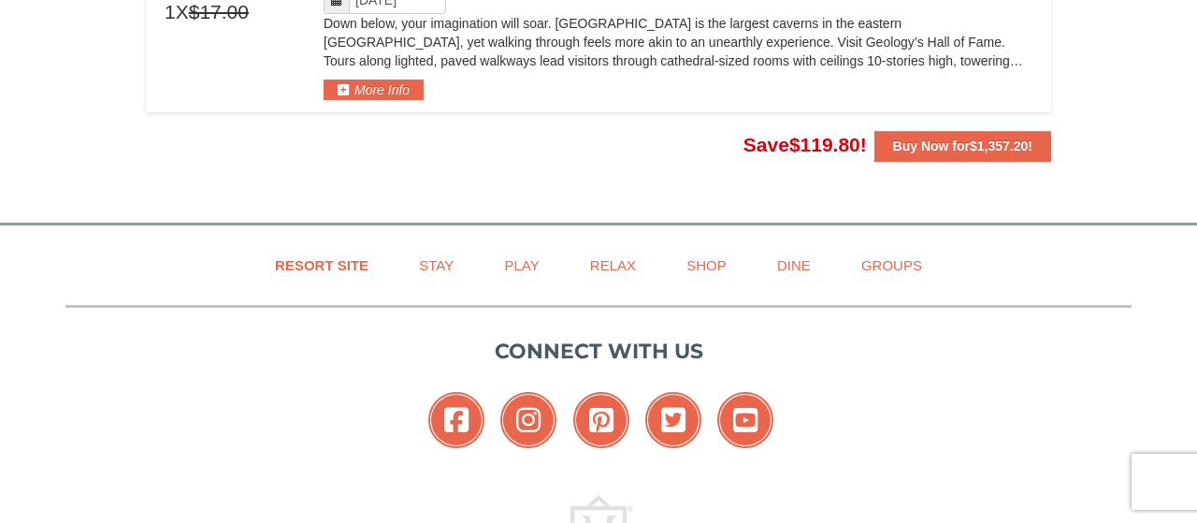
scroll to position [1813, 0]
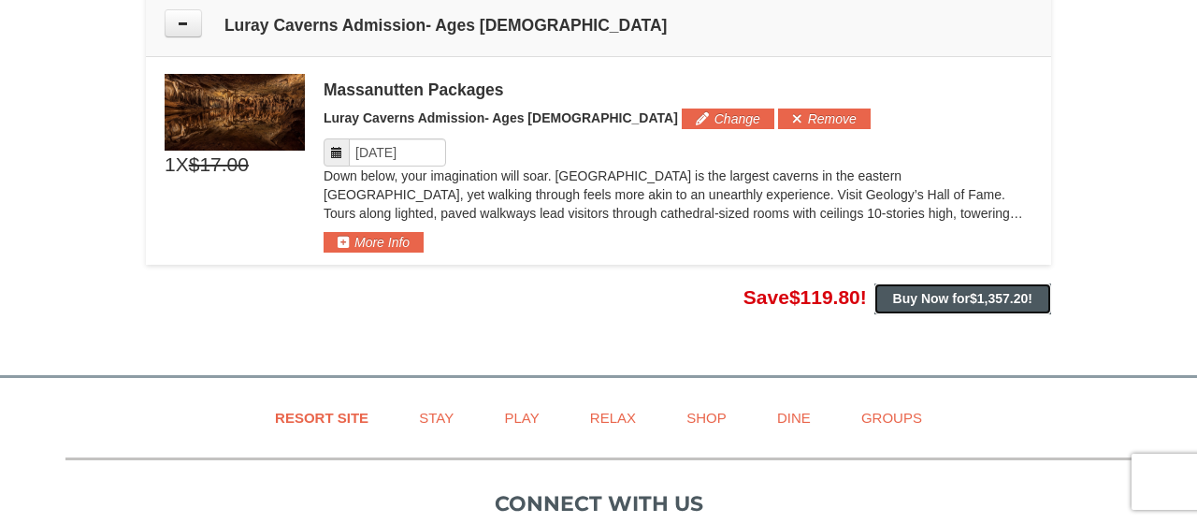
click at [960, 293] on strong "Buy Now for $1,357.20 !" at bounding box center [962, 298] width 139 height 15
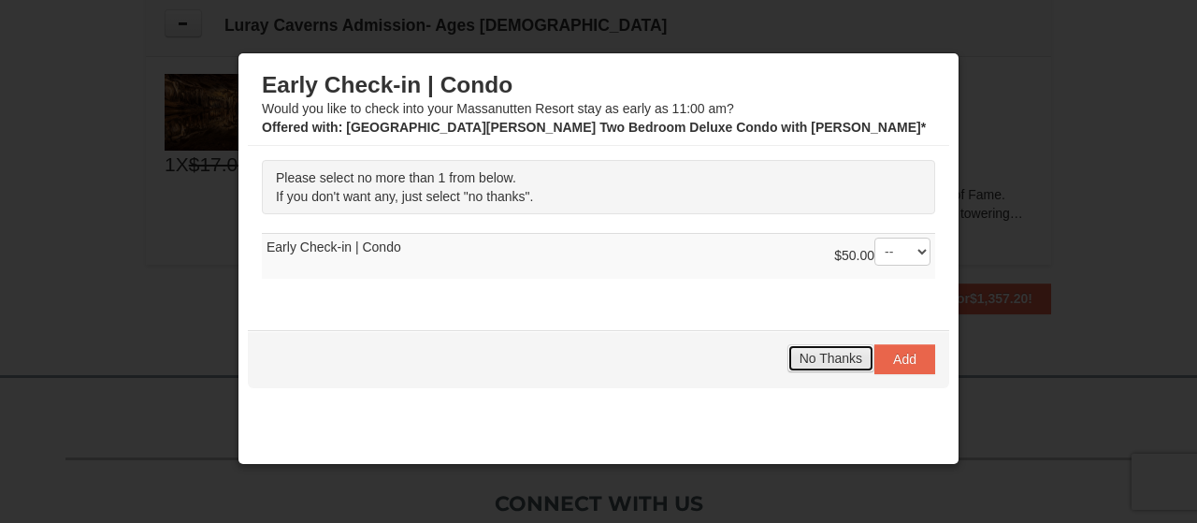
click at [837, 363] on span "No Thanks" at bounding box center [830, 358] width 63 height 15
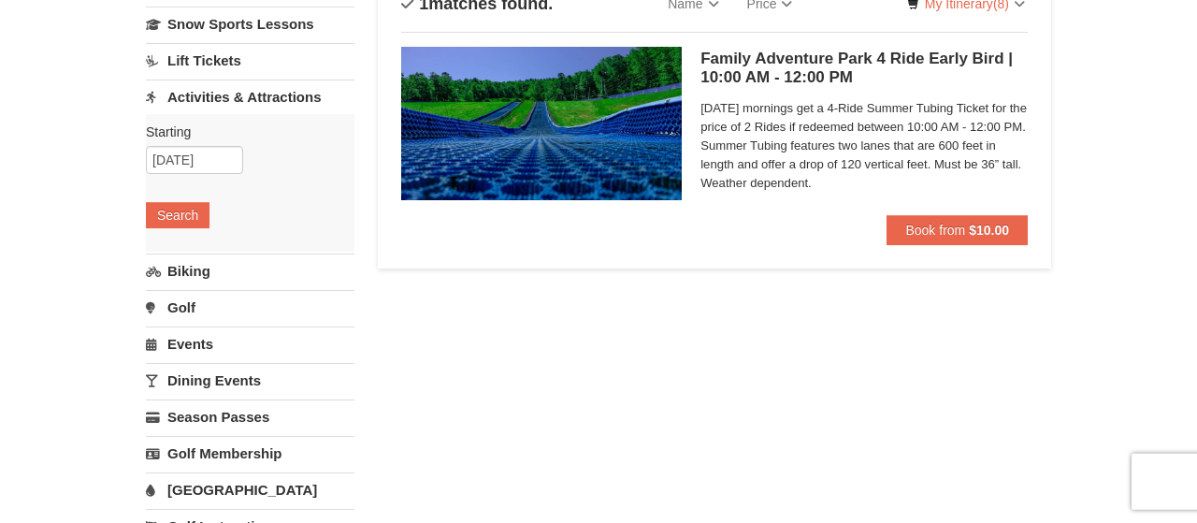
scroll to position [292, 0]
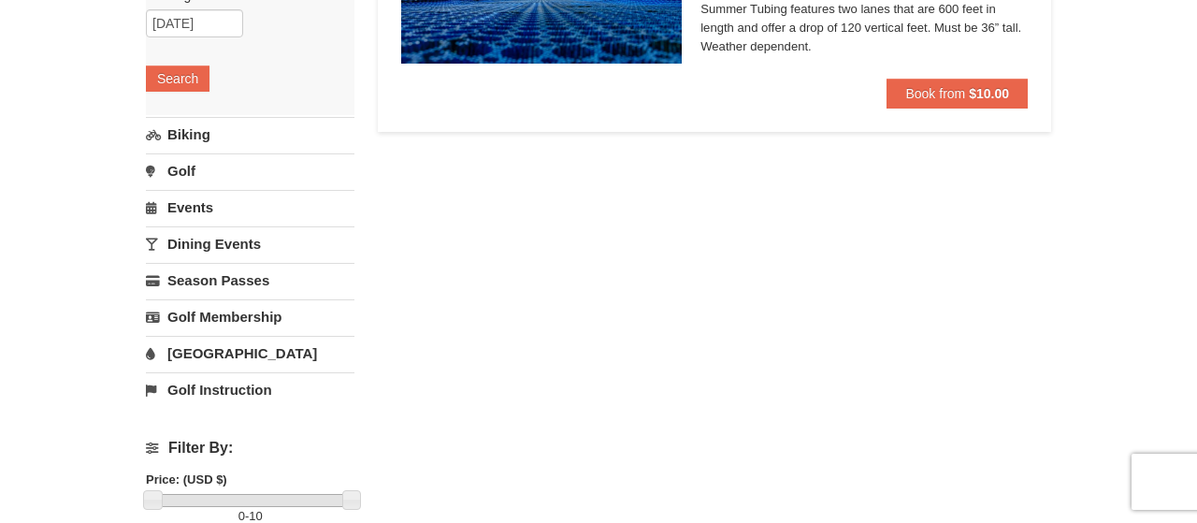
click at [223, 244] on link "Dining Events" at bounding box center [250, 243] width 209 height 35
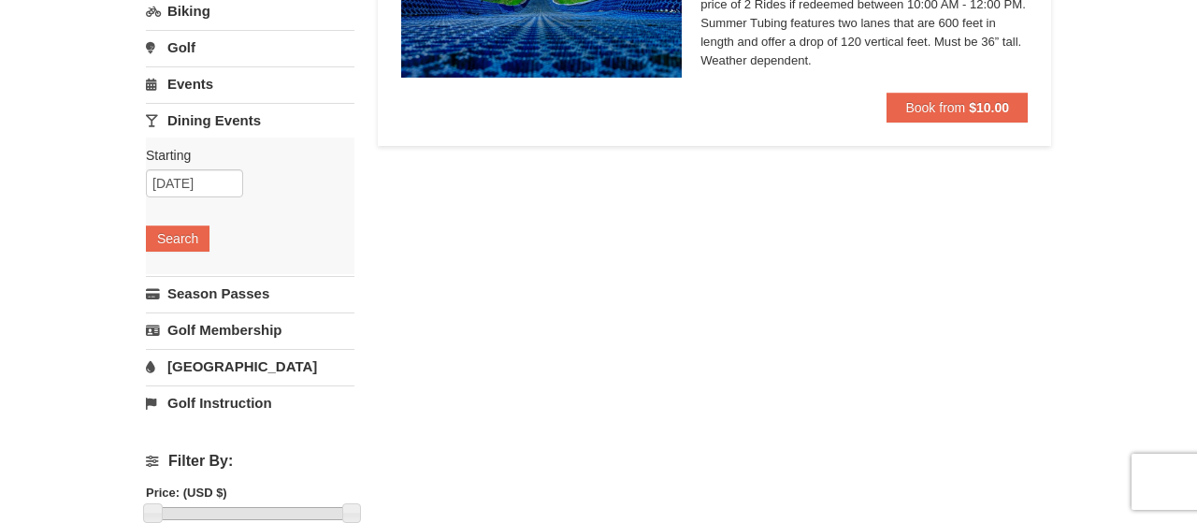
scroll to position [273, 0]
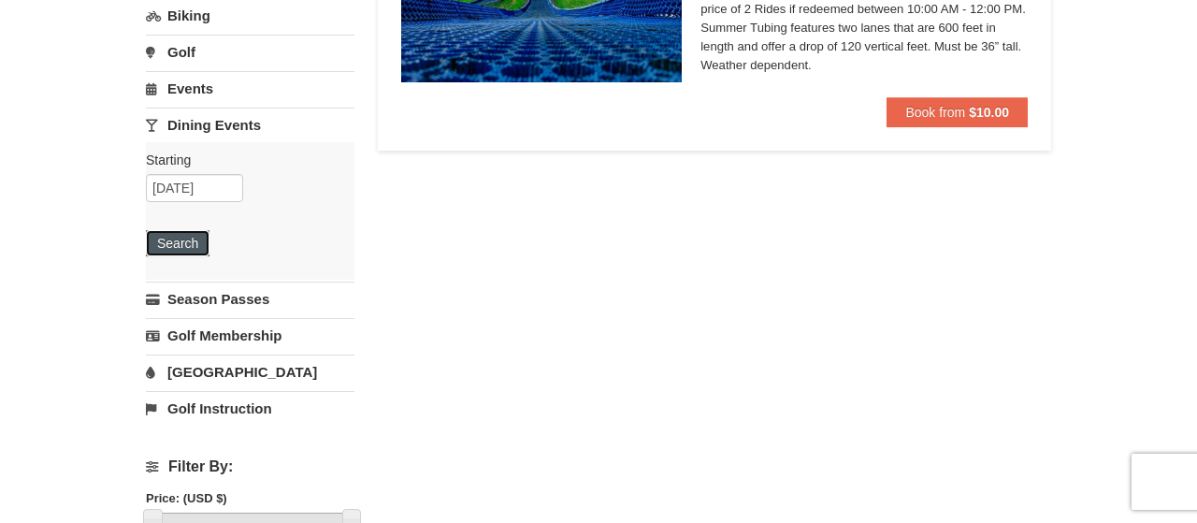
click at [171, 245] on button "Search" at bounding box center [178, 243] width 64 height 26
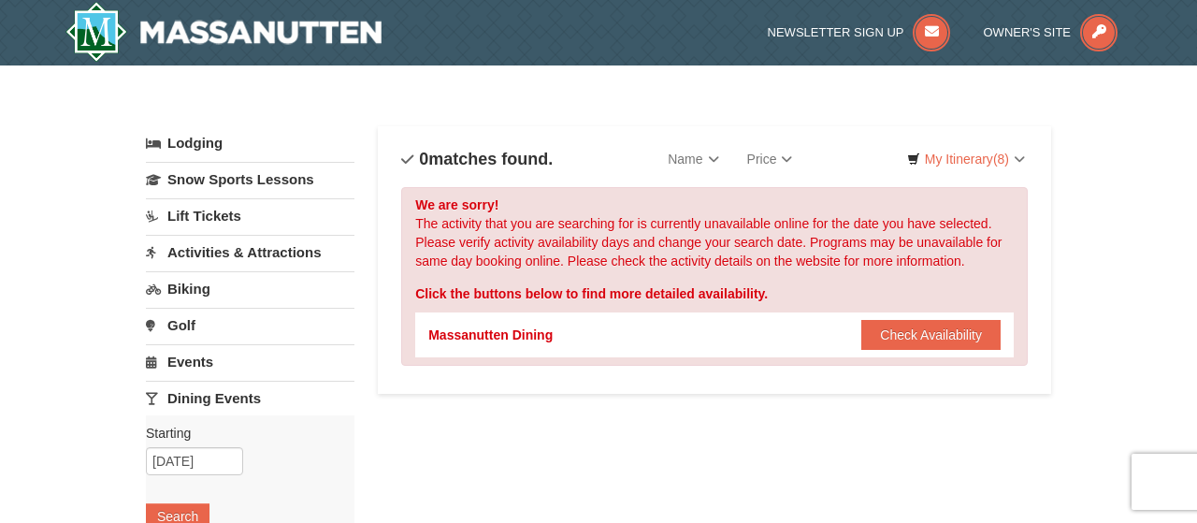
click at [252, 251] on link "Activities & Attractions" at bounding box center [250, 252] width 209 height 35
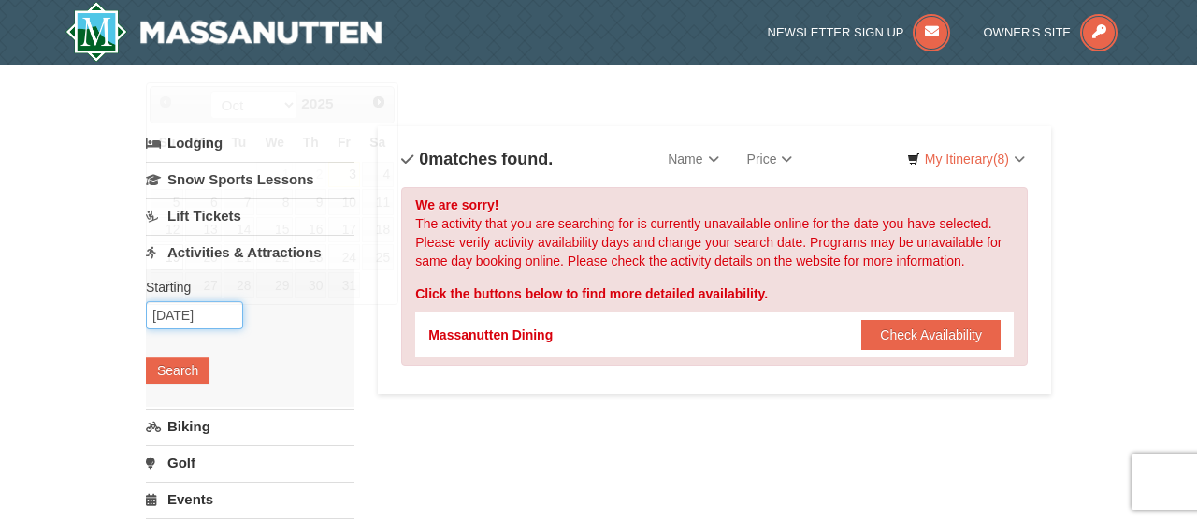
click at [201, 319] on input "10/19/2025" at bounding box center [194, 315] width 97 height 28
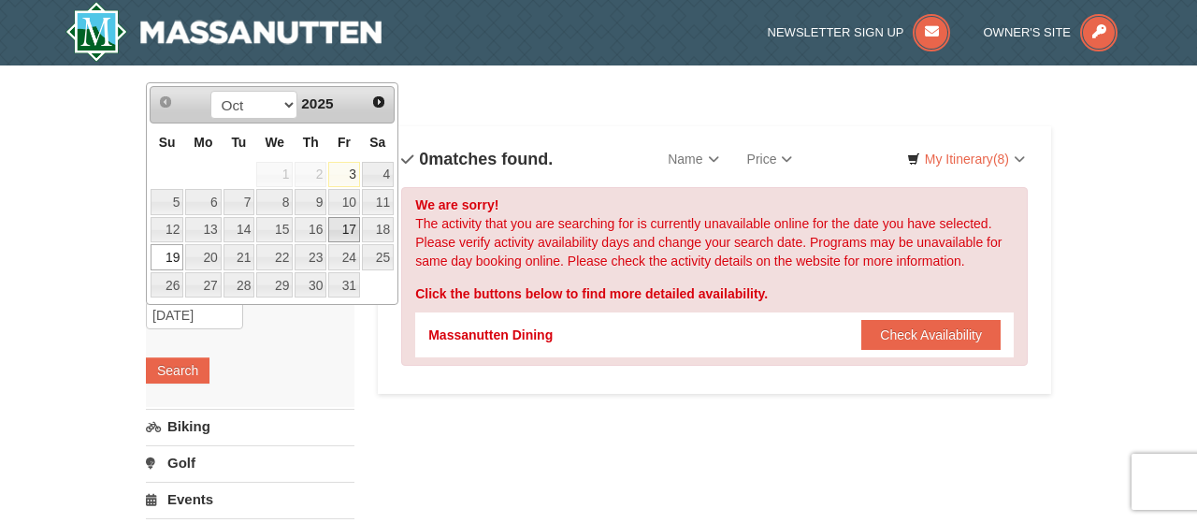
click at [348, 223] on link "17" at bounding box center [344, 230] width 32 height 26
type input "[DATE]"
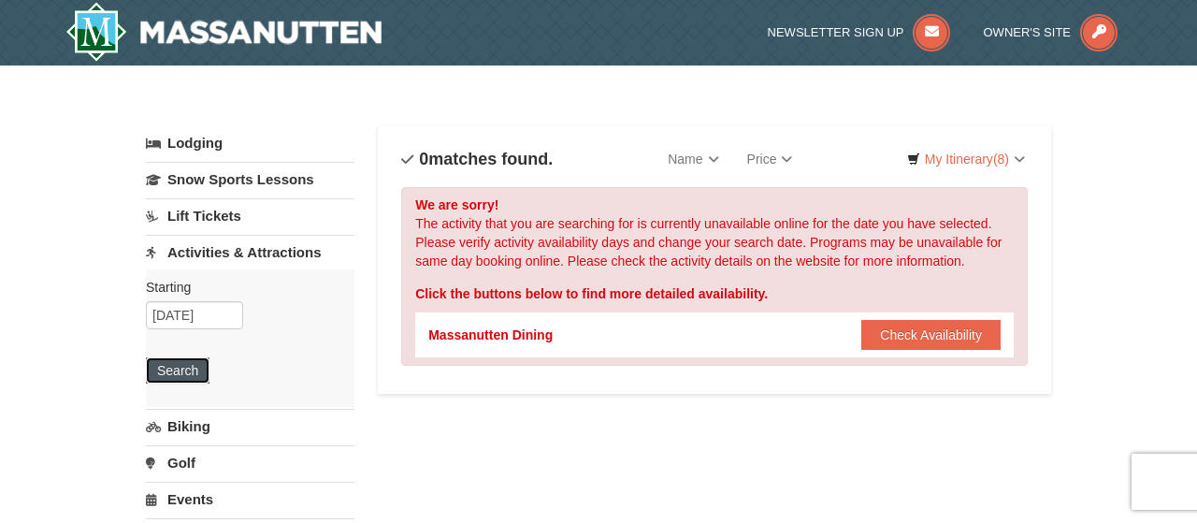
click at [192, 371] on button "Search" at bounding box center [178, 370] width 64 height 26
